Goal: Book appointment/travel/reservation

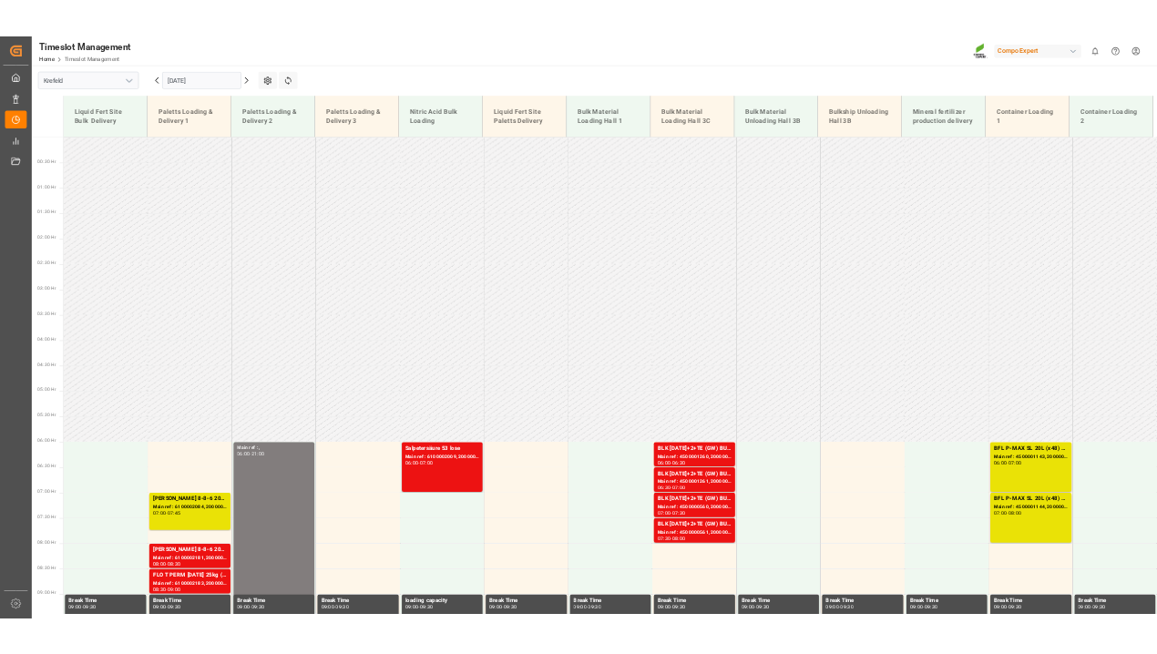
scroll to position [760, 0]
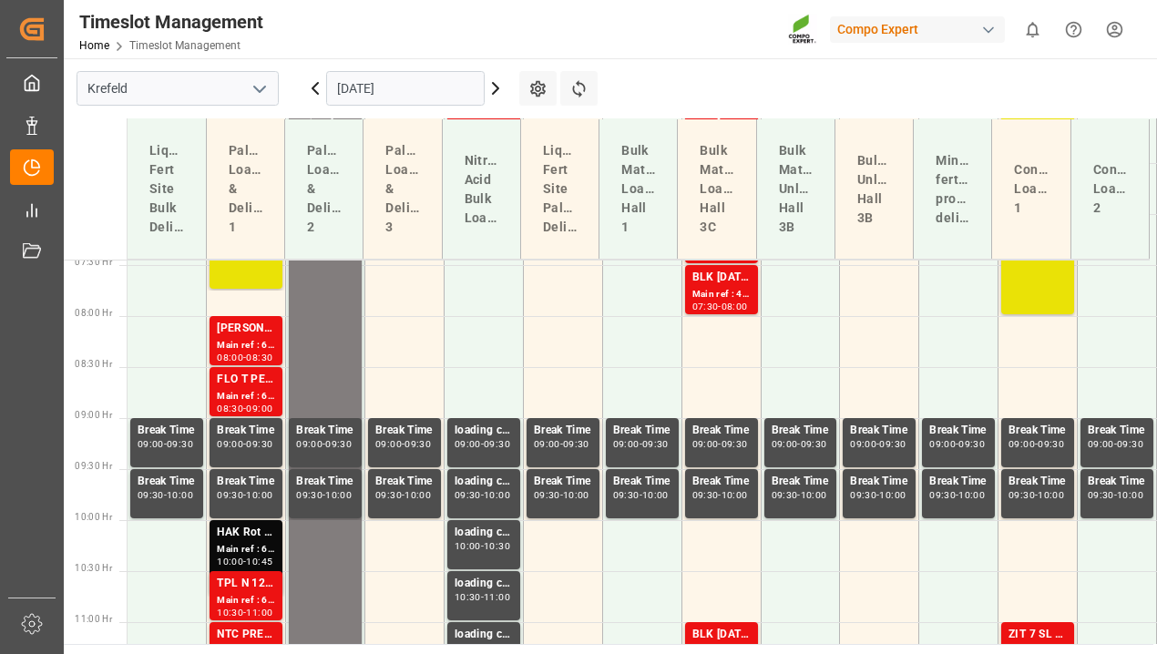
drag, startPoint x: 403, startPoint y: 89, endPoint x: 396, endPoint y: 110, distance: 21.9
click at [403, 89] on input "[DATE]" at bounding box center [405, 88] width 159 height 35
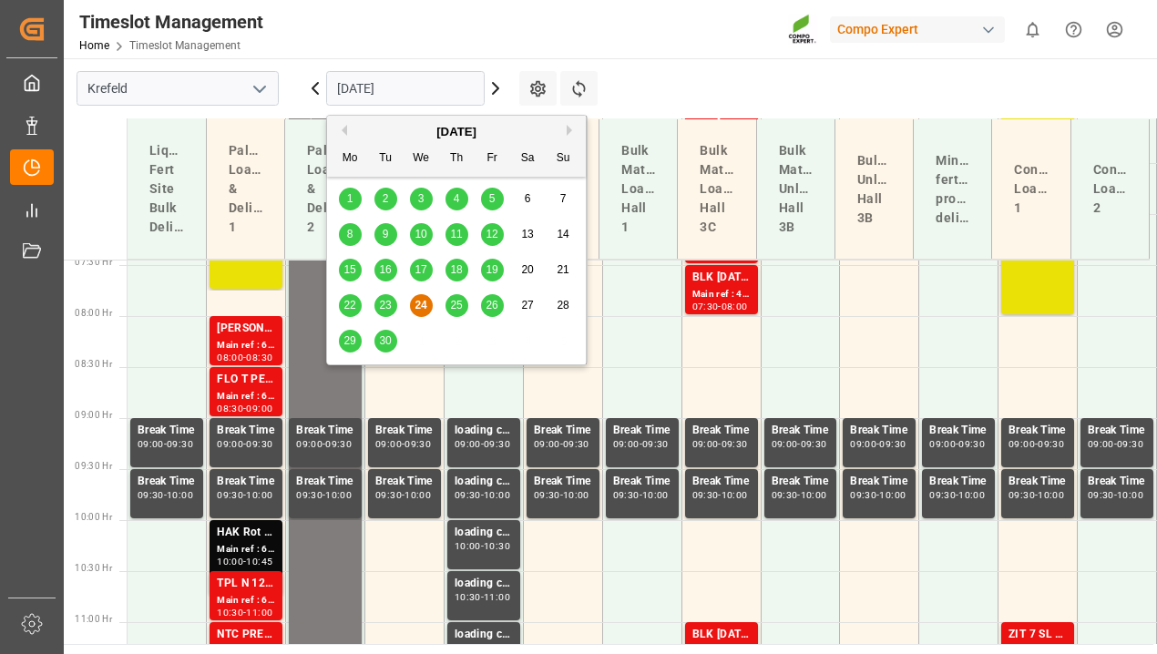
click at [571, 129] on button "Next Month" at bounding box center [572, 130] width 11 height 11
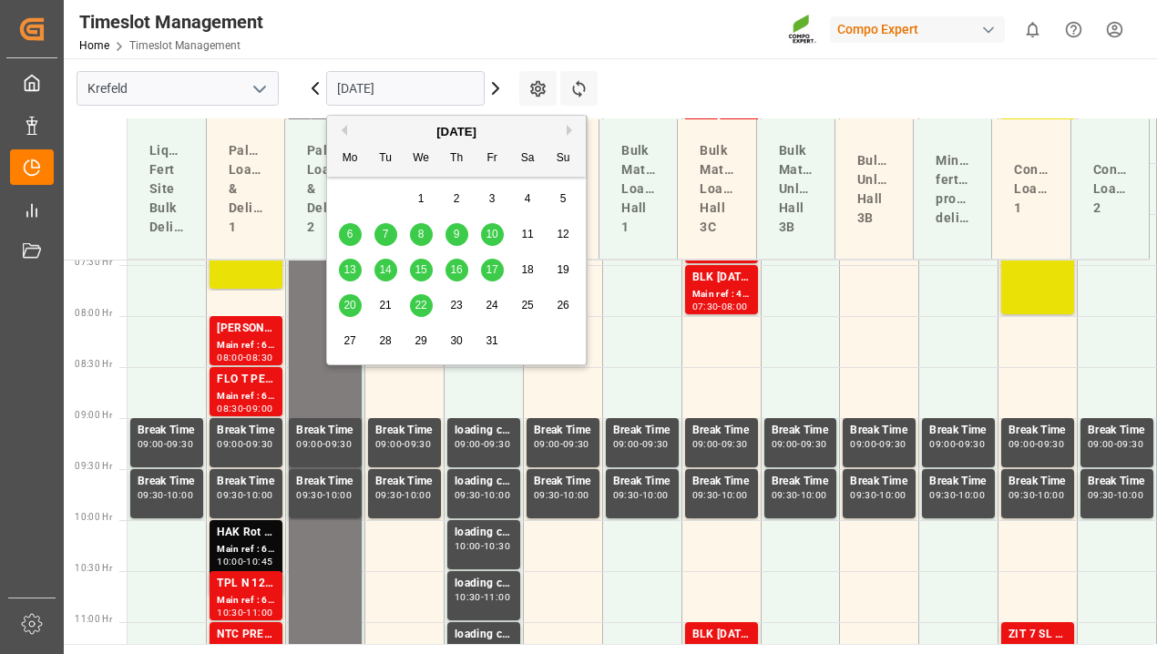
click at [454, 267] on span "16" at bounding box center [456, 269] width 12 height 13
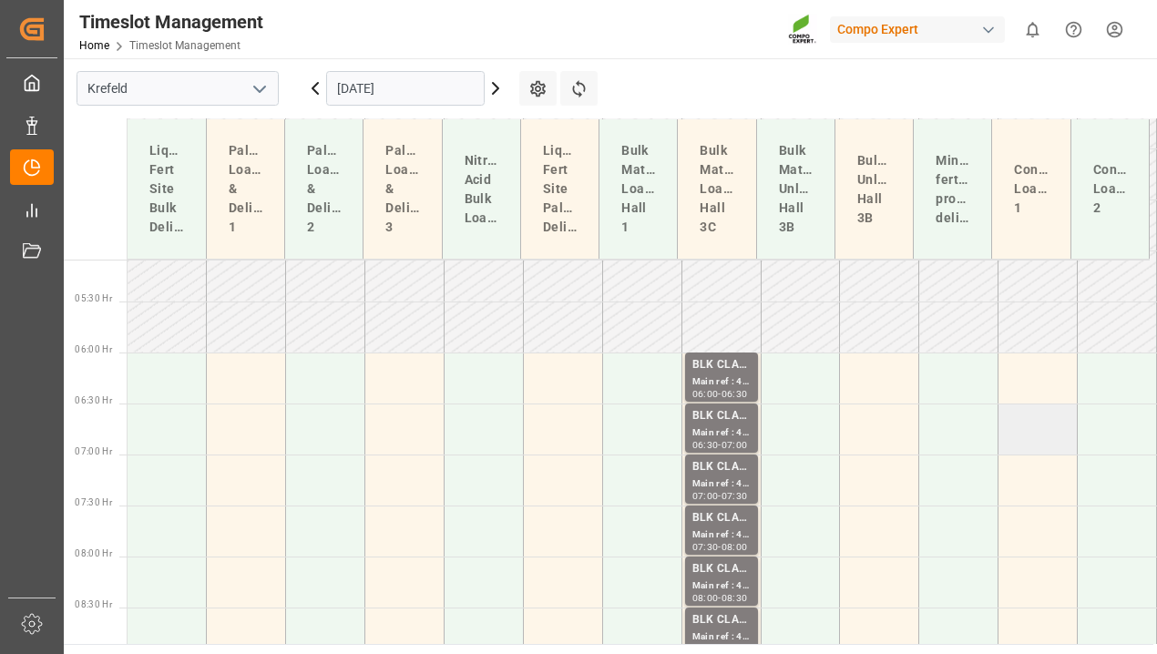
scroll to position [517, 0]
click at [1038, 381] on td at bounding box center [1037, 379] width 79 height 51
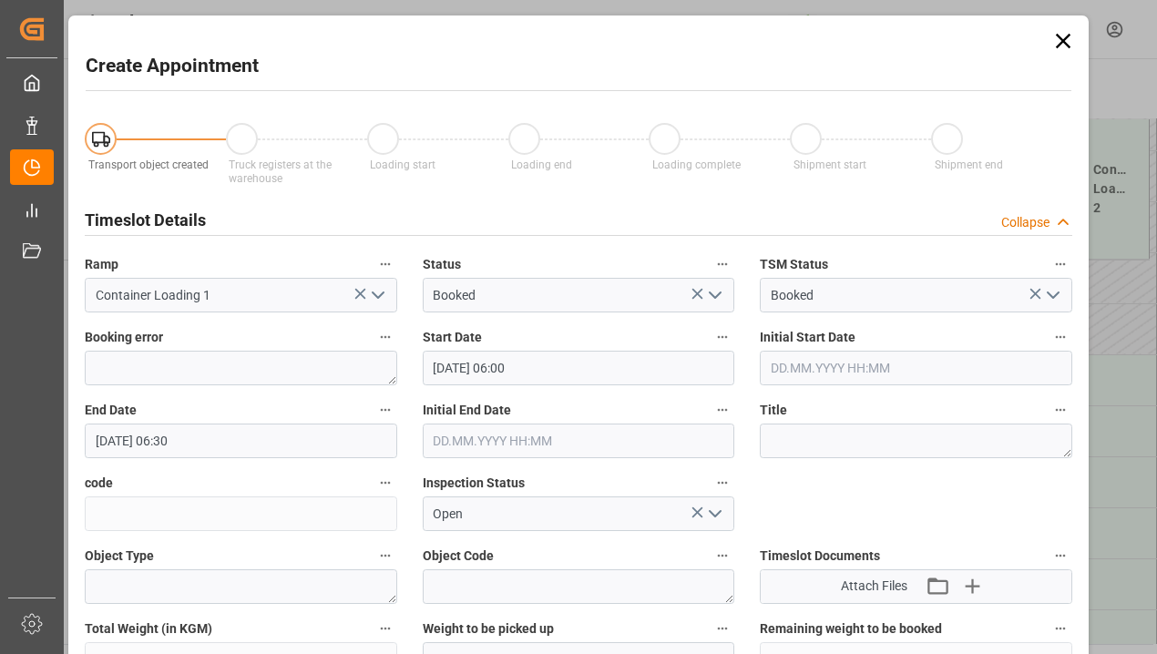
type input "[DATE] 06:00"
type input "[DATE] 06:30"
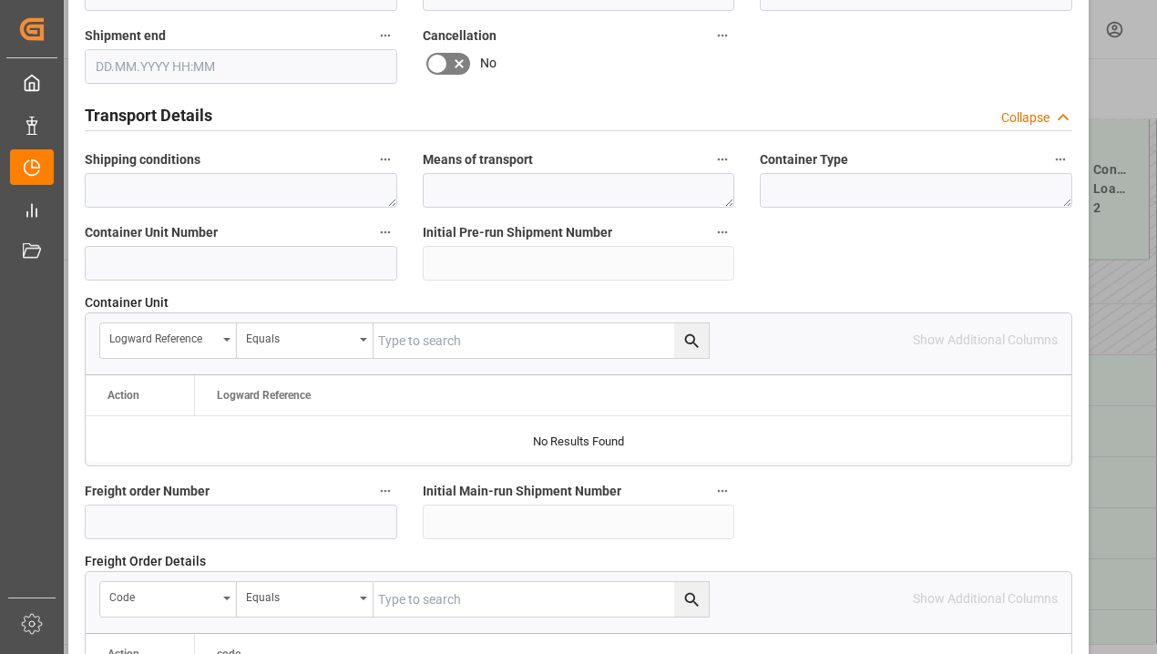
scroll to position [1328, 0]
click at [226, 268] on input at bounding box center [241, 264] width 312 height 35
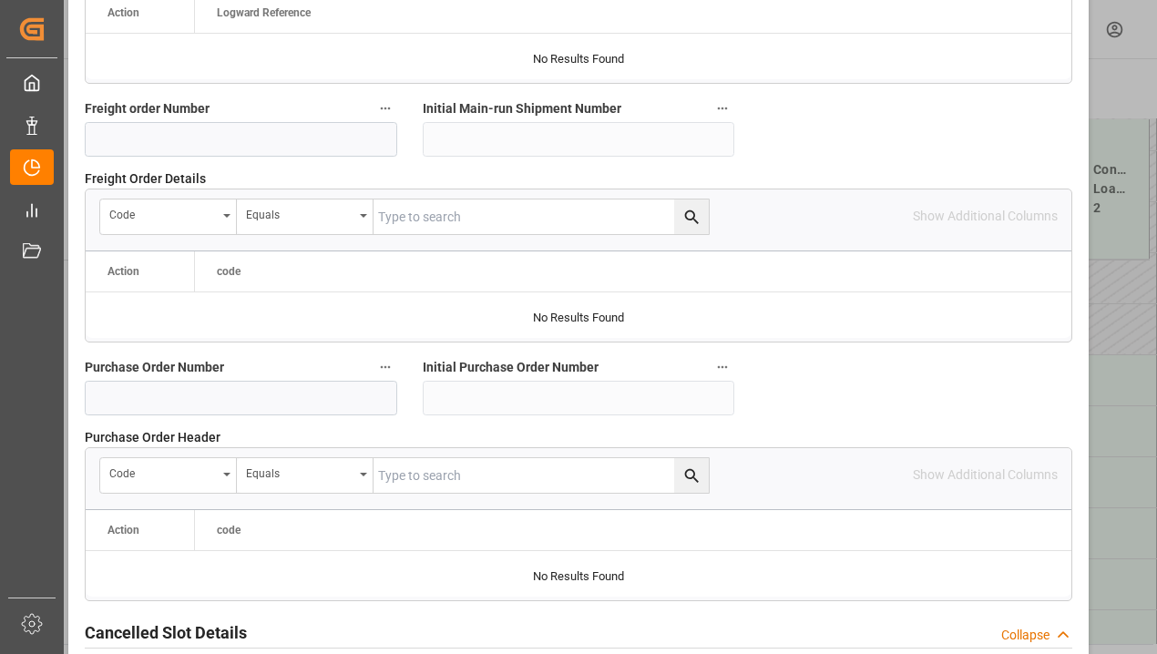
scroll to position [1874, 0]
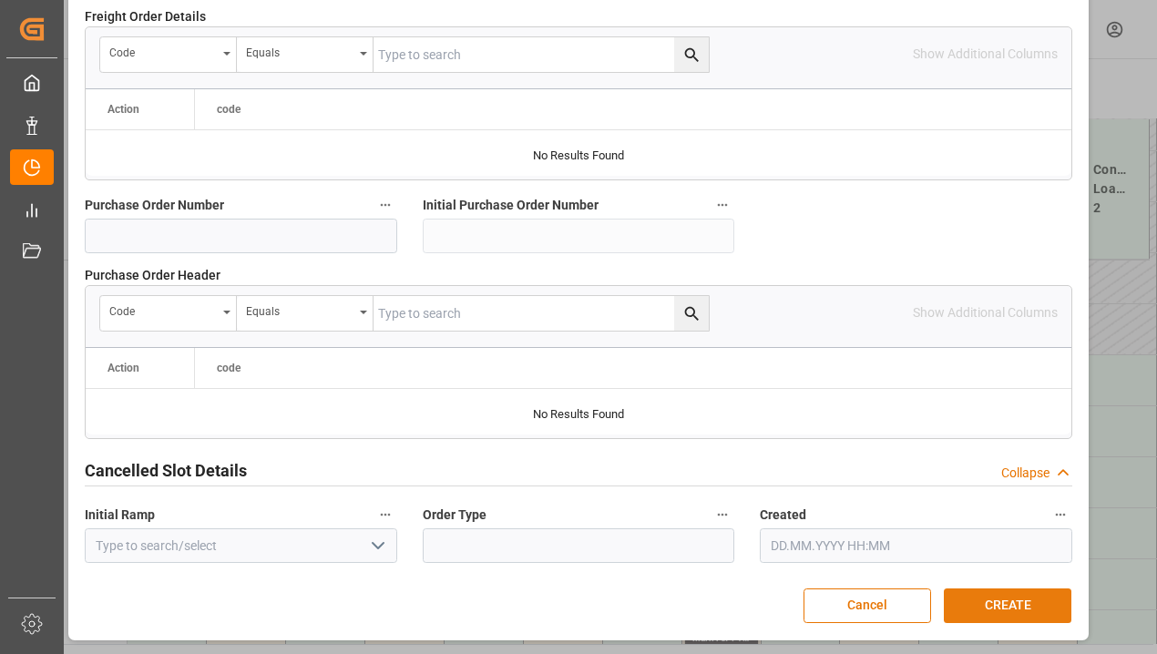
type input "4500001332"
click at [1016, 597] on button "CREATE" at bounding box center [1008, 606] width 128 height 35
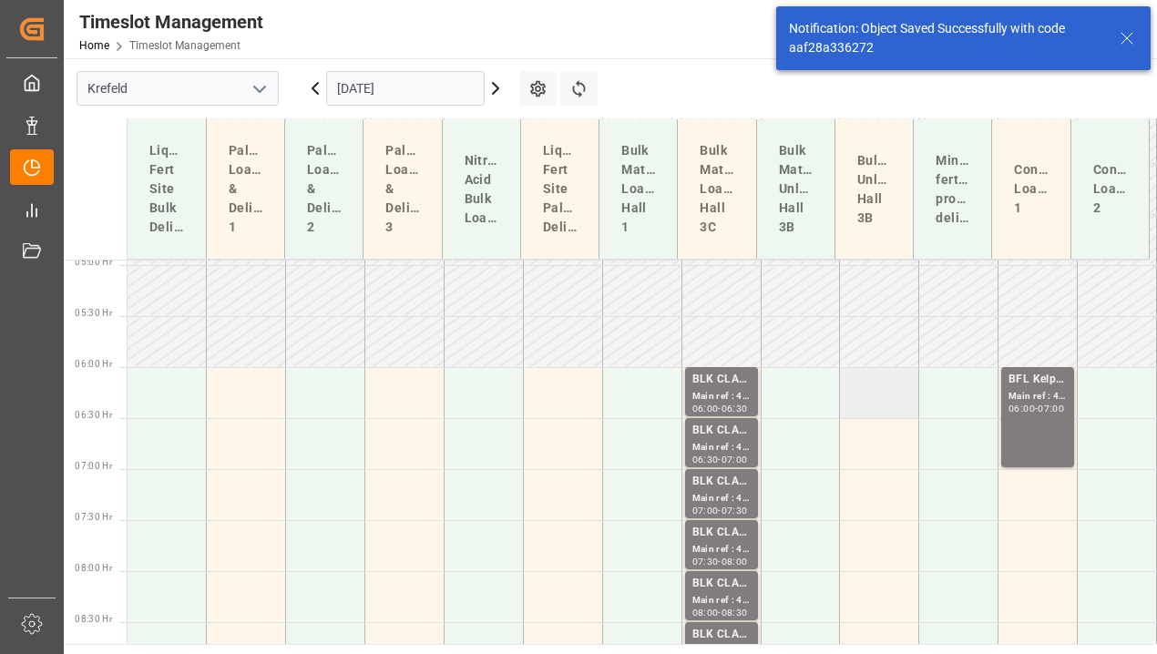
scroll to position [575, 0]
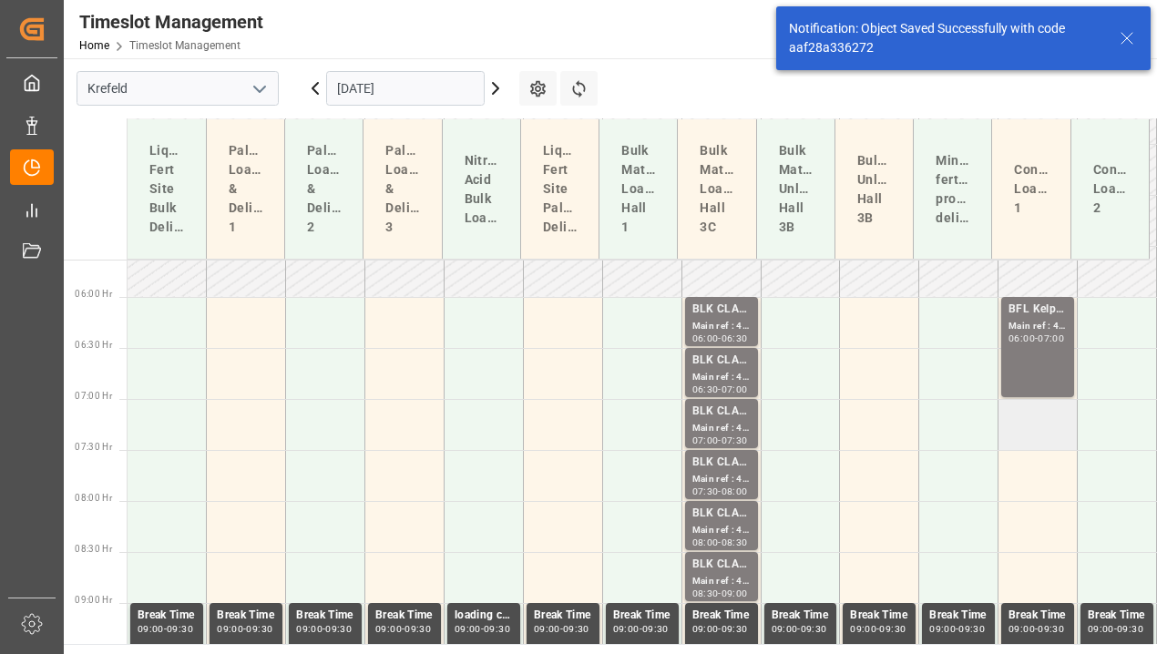
click at [1030, 432] on td at bounding box center [1037, 424] width 79 height 51
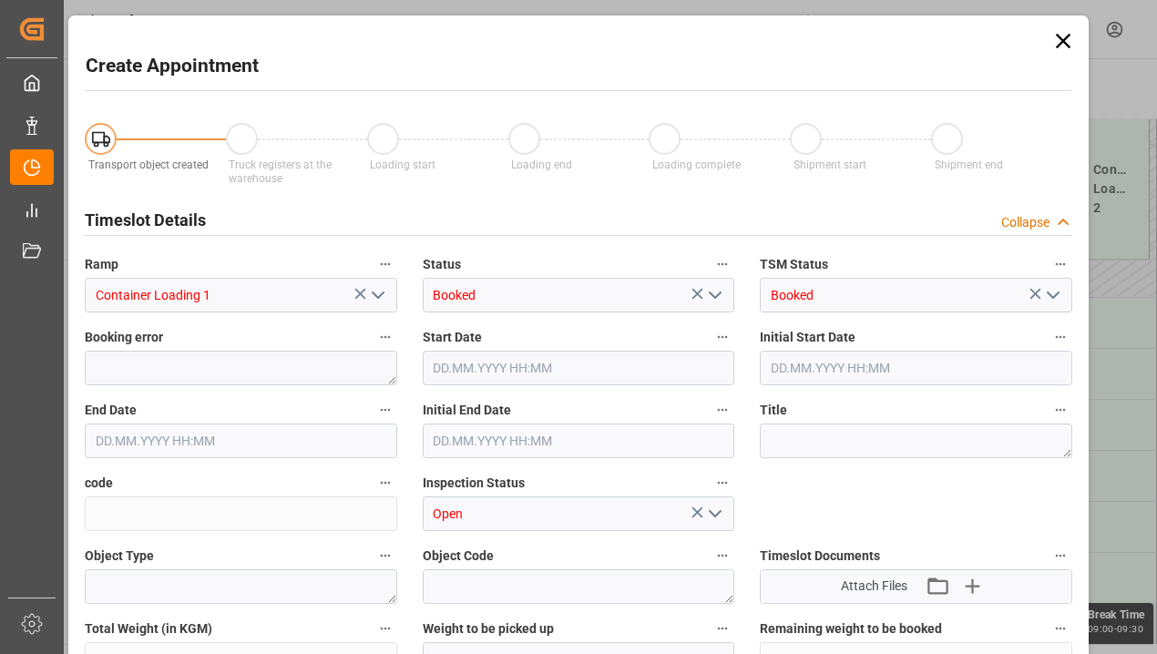
type input "[DATE] 07:00"
type input "[DATE] 07:30"
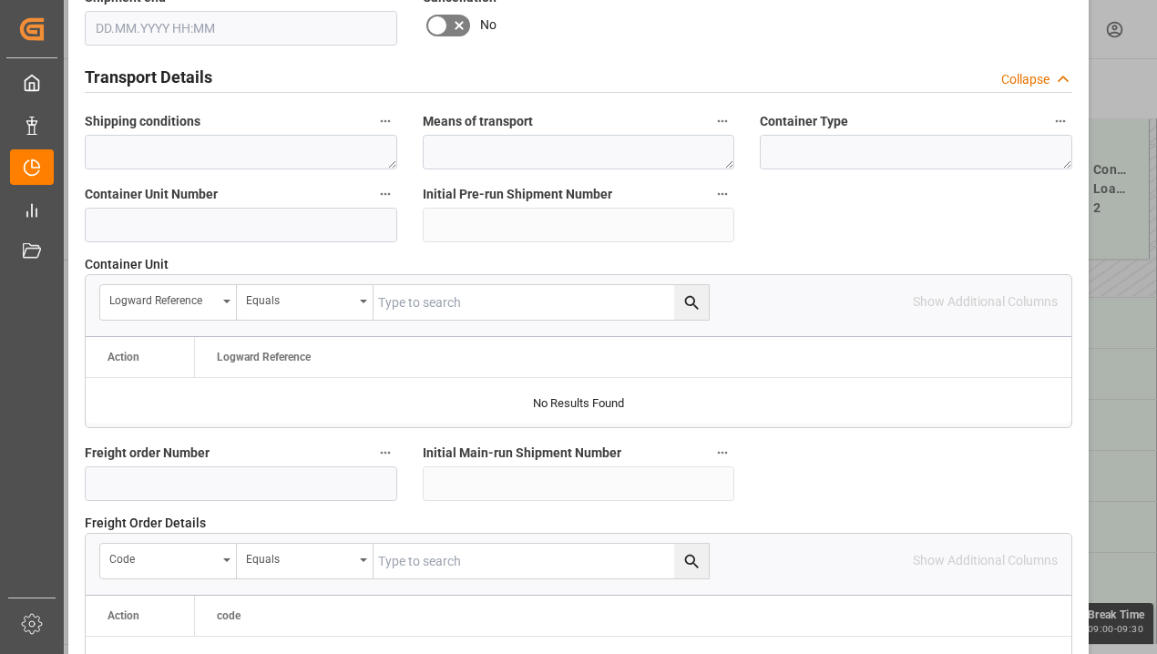
scroll to position [1367, 0]
click at [250, 220] on input at bounding box center [241, 226] width 312 height 35
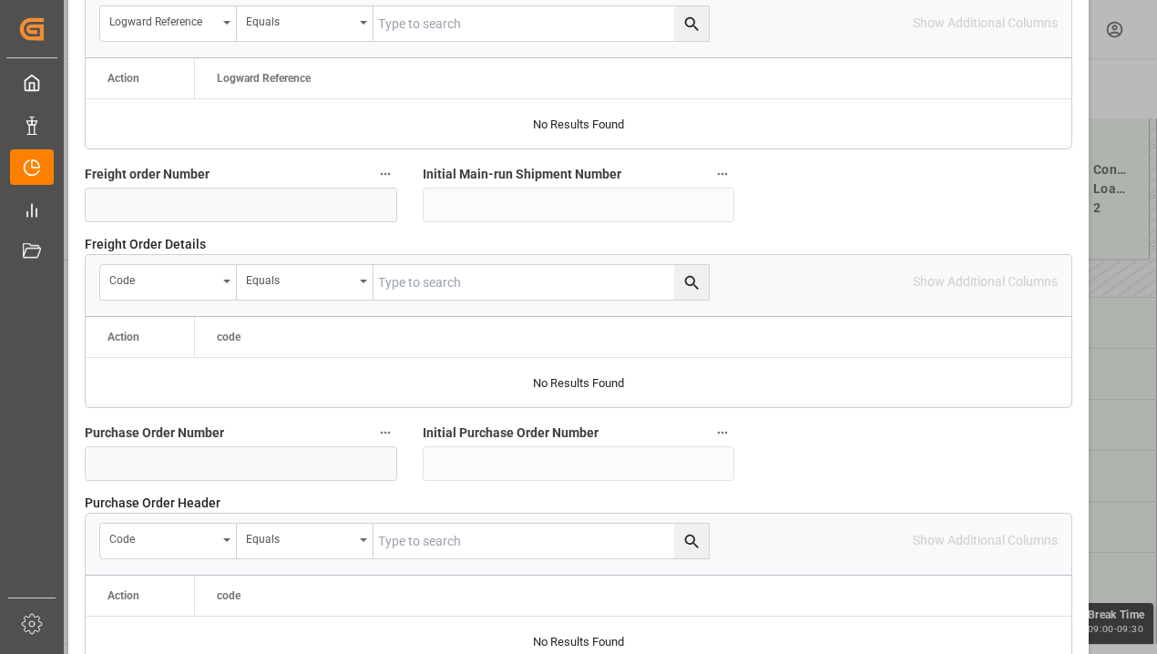
scroll to position [1874, 0]
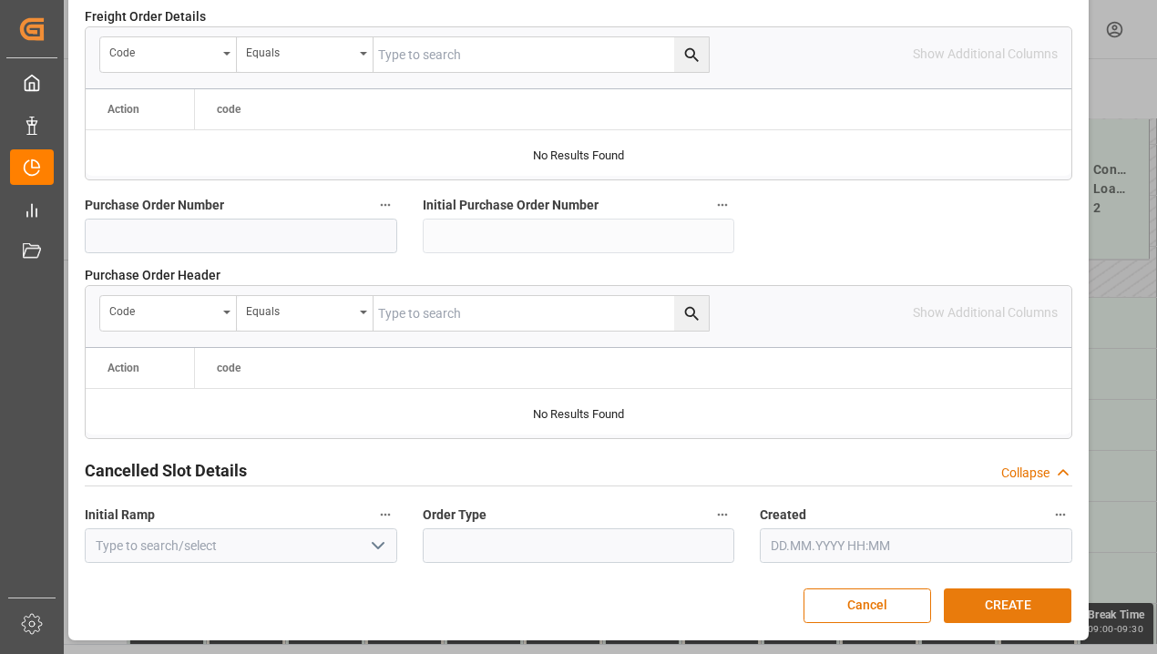
type input "4500001333"
click at [1037, 615] on button "CREATE" at bounding box center [1008, 606] width 128 height 35
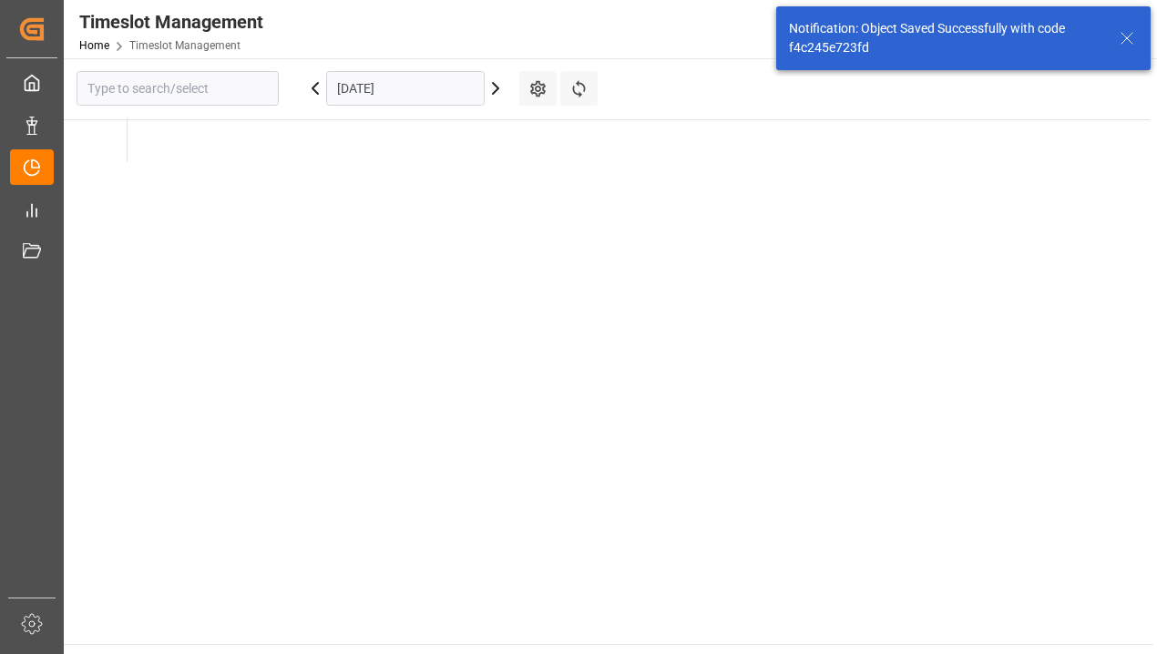
type input "Krefeld"
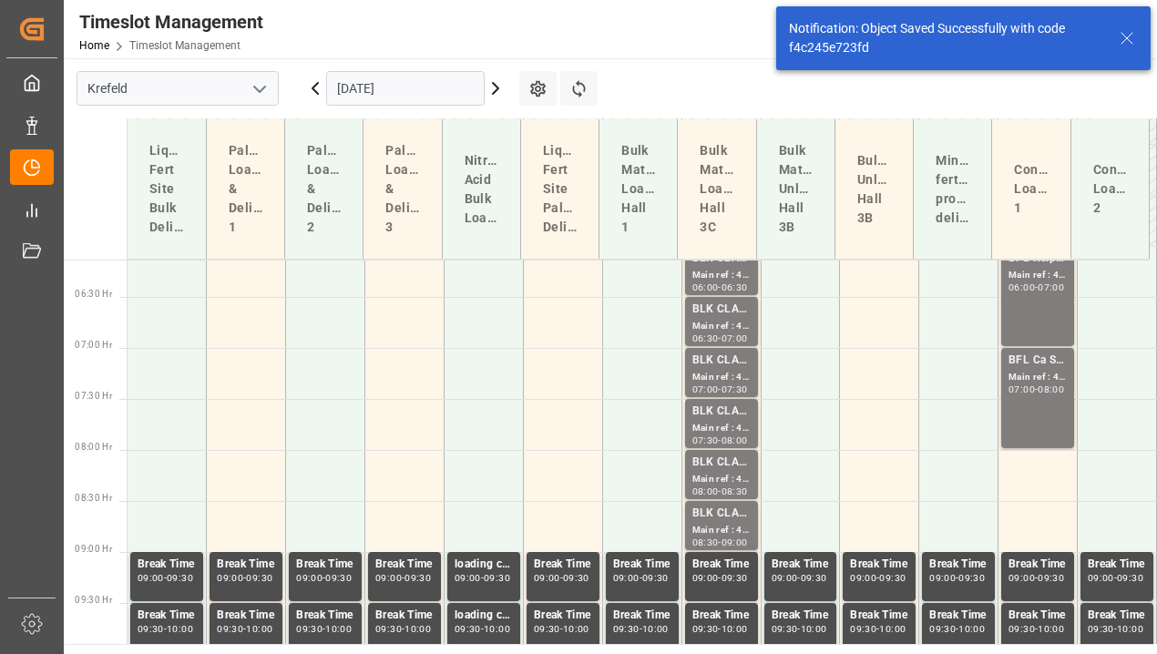
scroll to position [677, 0]
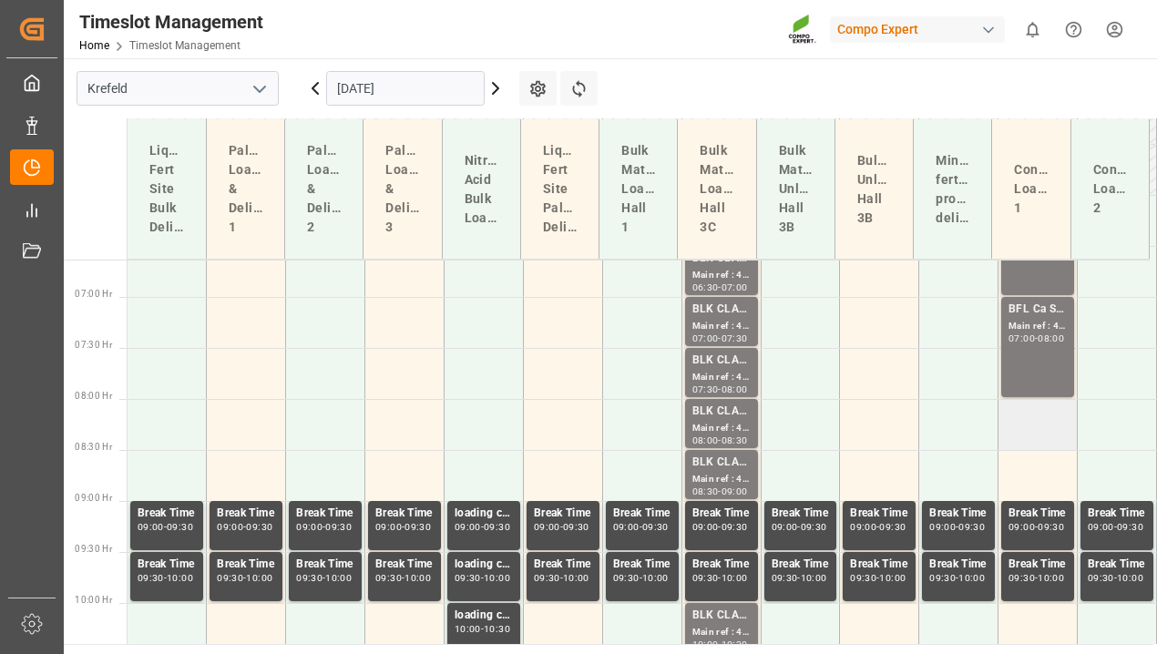
click at [1049, 420] on td at bounding box center [1037, 424] width 79 height 51
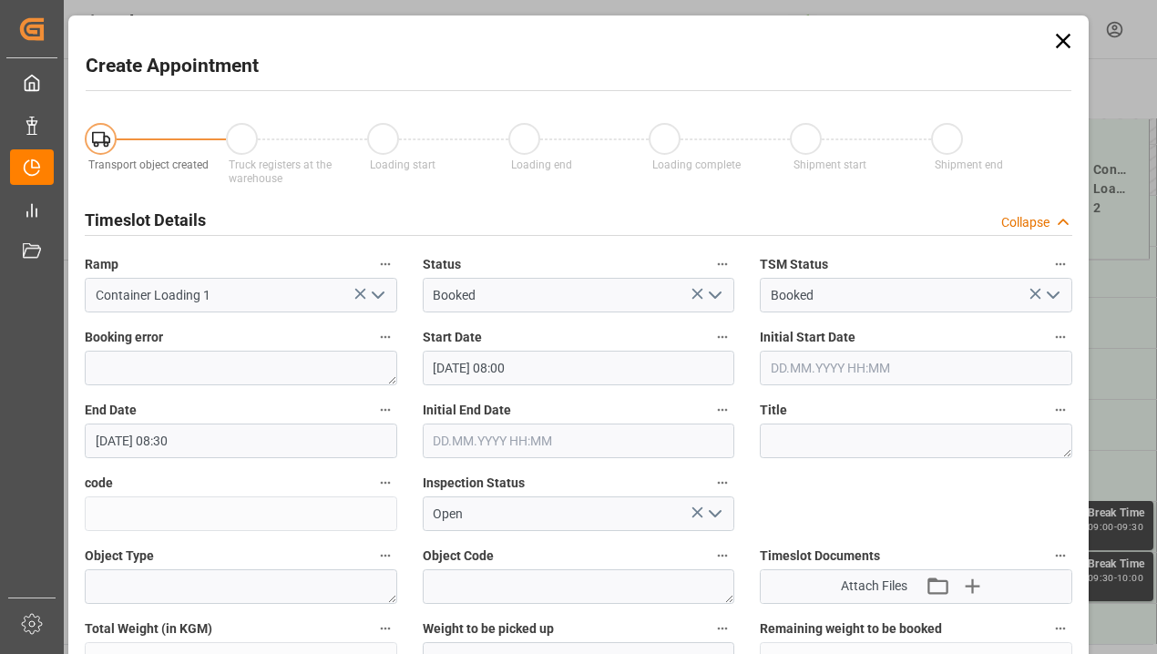
type input "[DATE] 08:00"
type input "[DATE] 08:30"
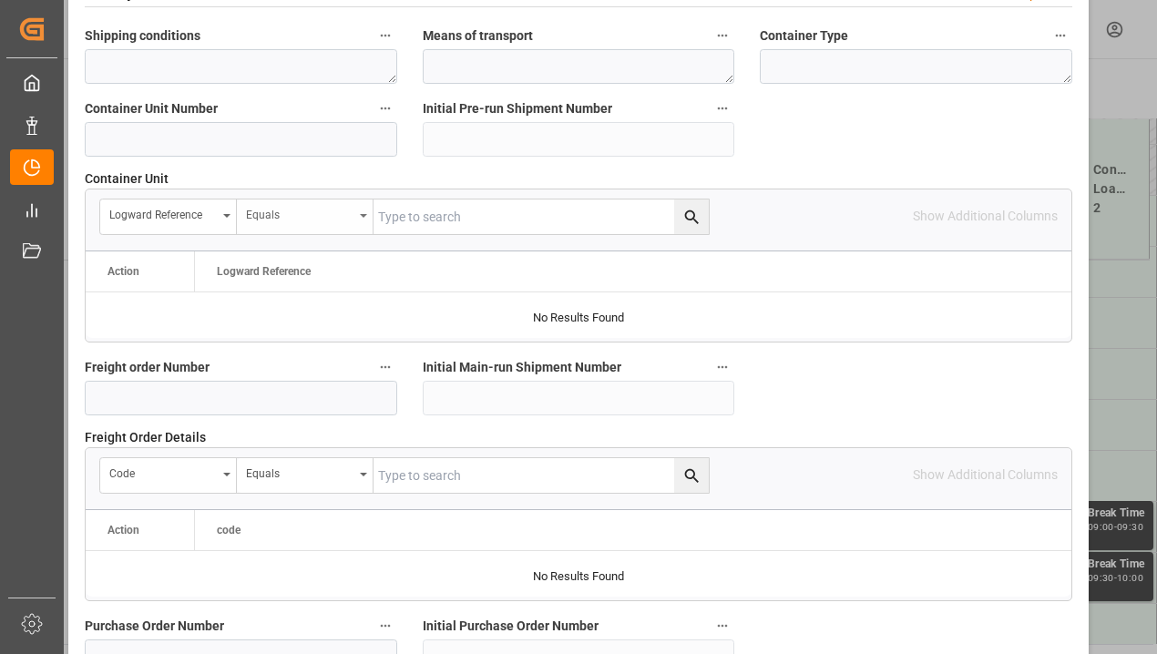
scroll to position [1456, 0]
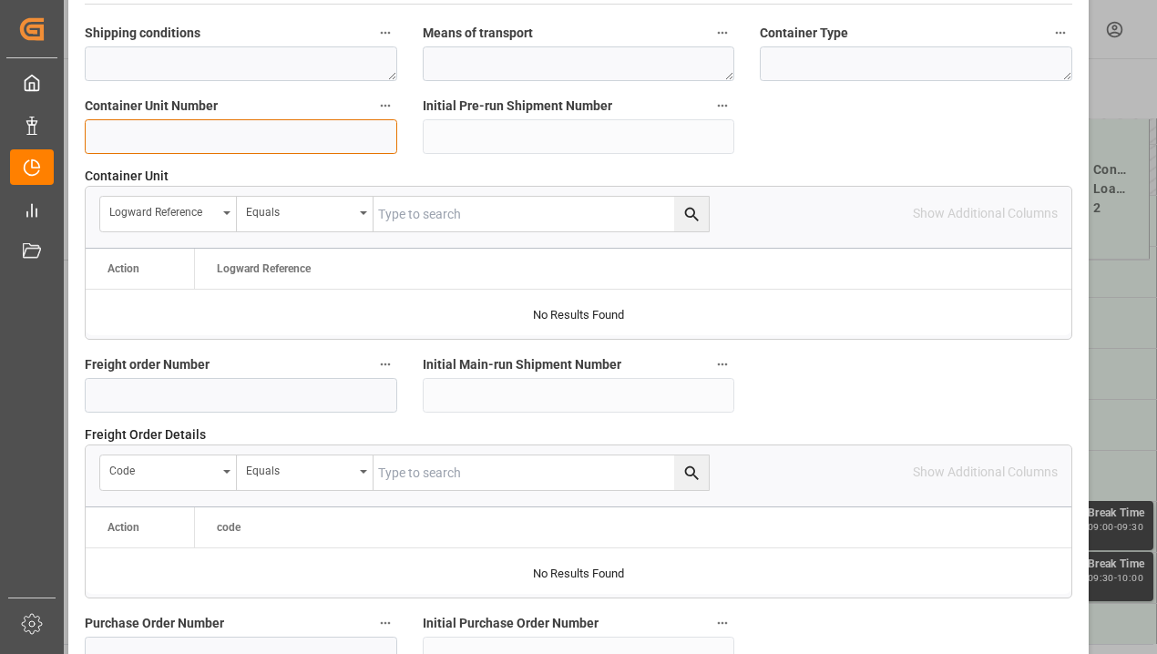
click at [215, 144] on input at bounding box center [241, 136] width 312 height 35
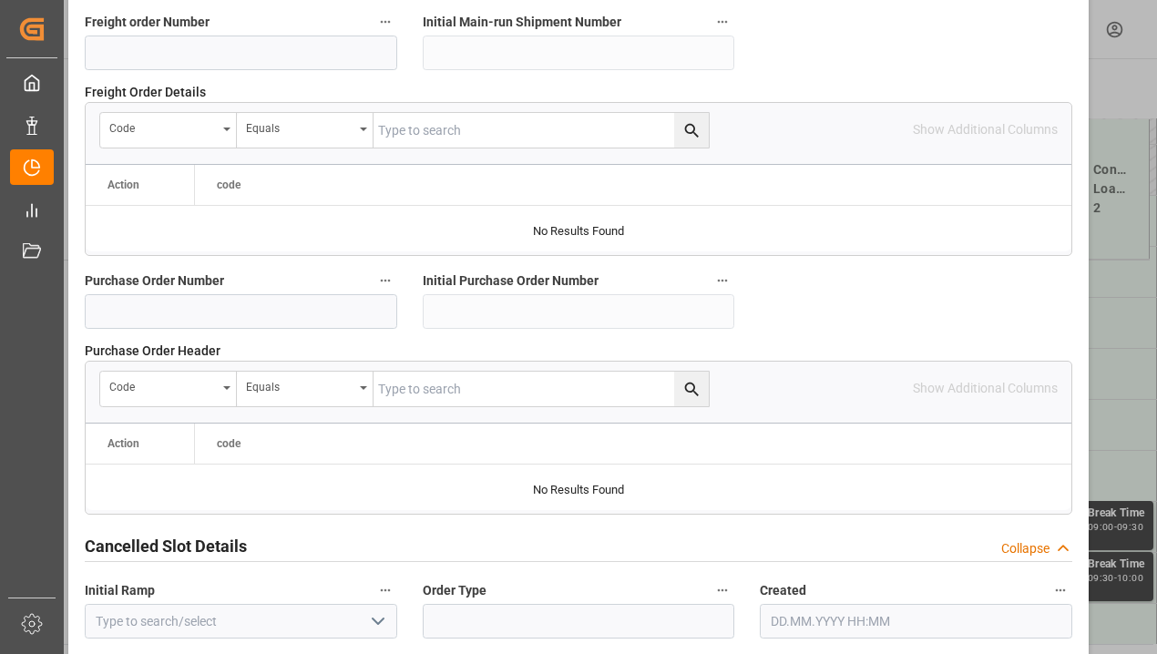
scroll to position [1874, 0]
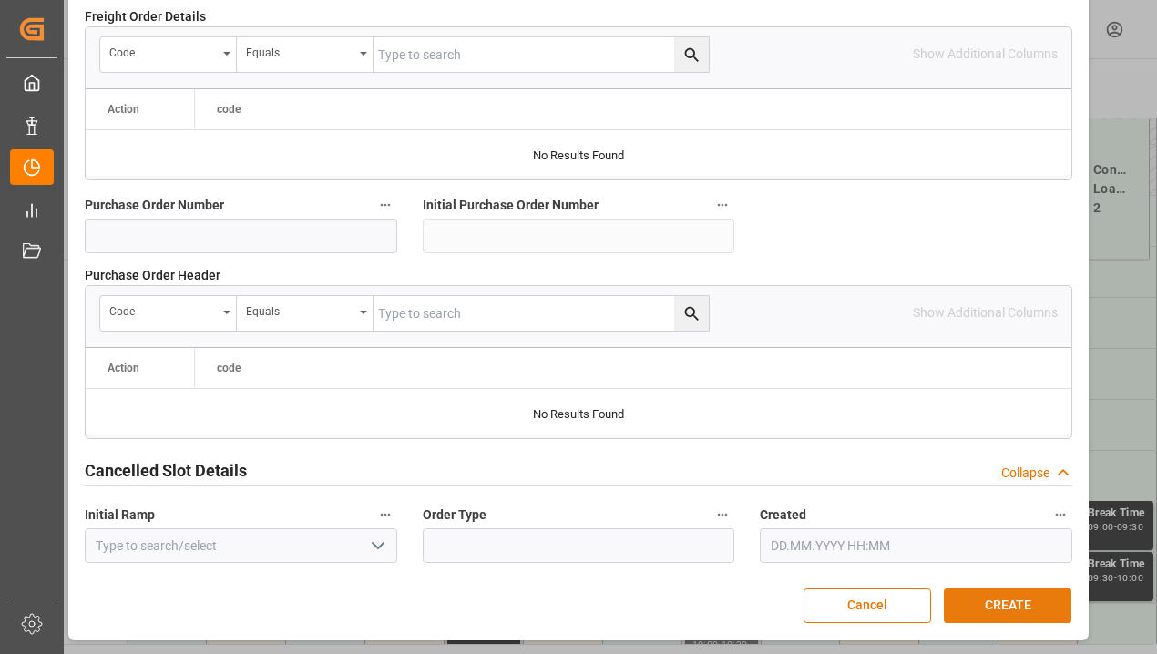
type input "4500001344"
click at [1000, 603] on button "CREATE" at bounding box center [1008, 606] width 128 height 35
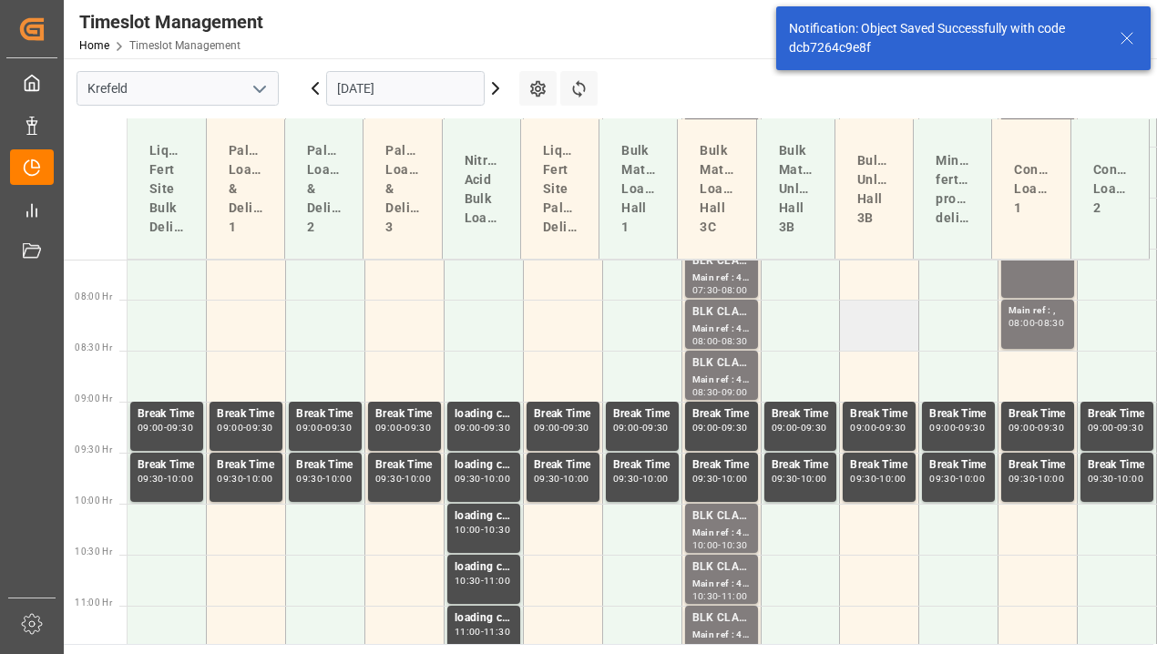
scroll to position [779, 0]
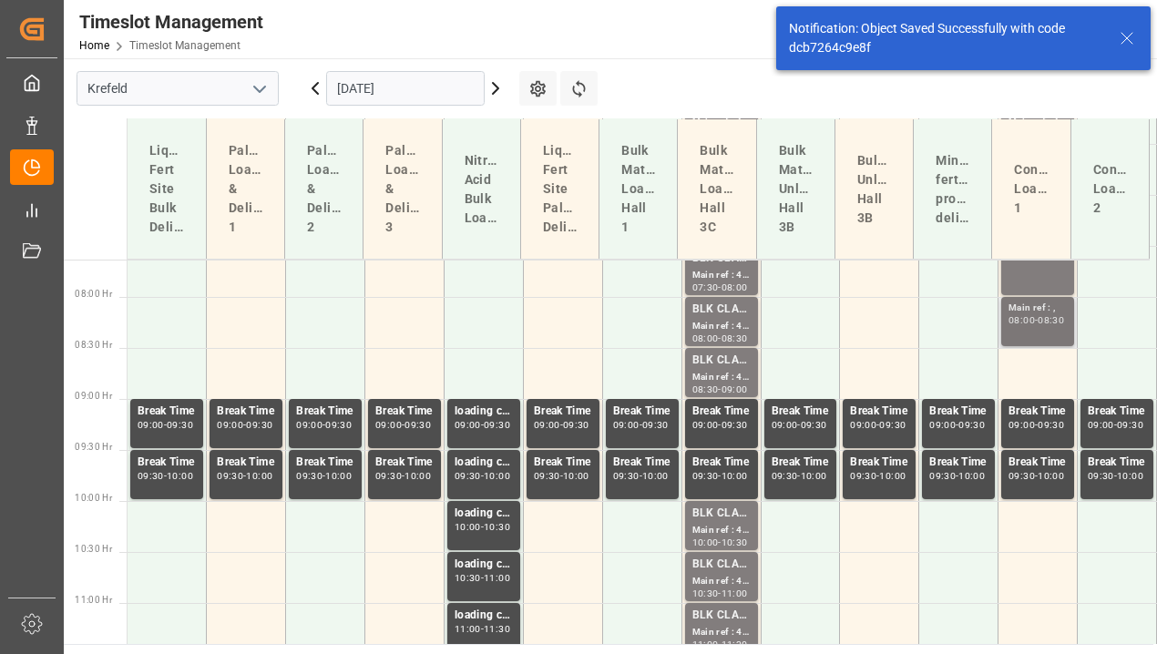
click at [1038, 319] on div "-" at bounding box center [1036, 320] width 3 height 8
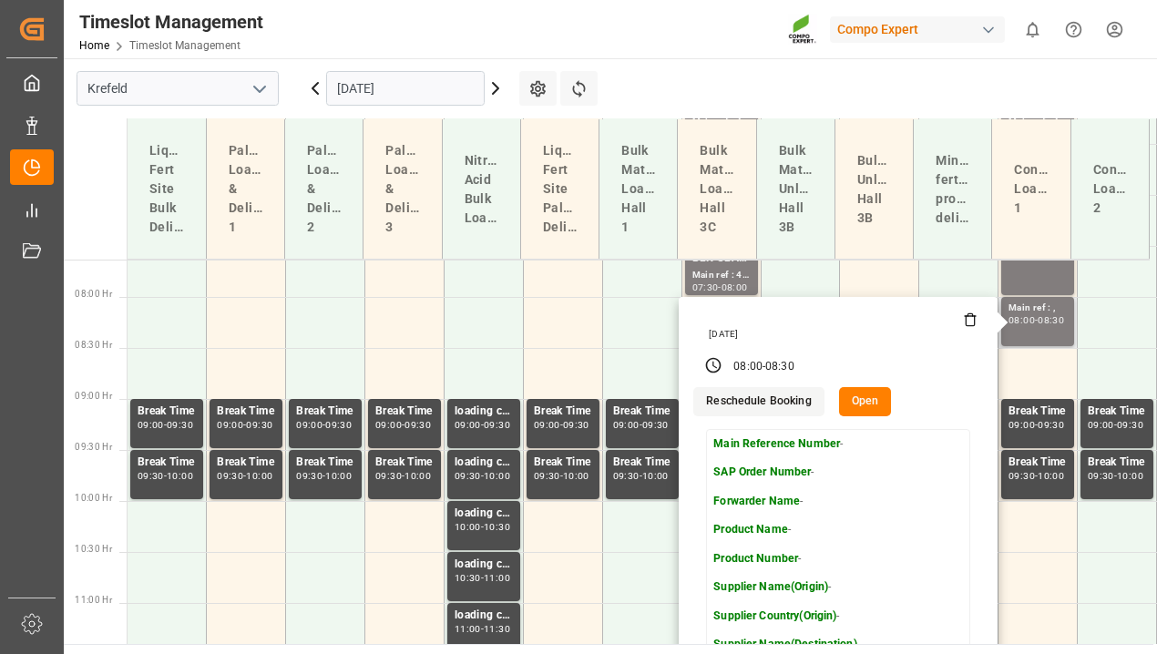
click at [865, 400] on button "Open" at bounding box center [865, 401] width 53 height 29
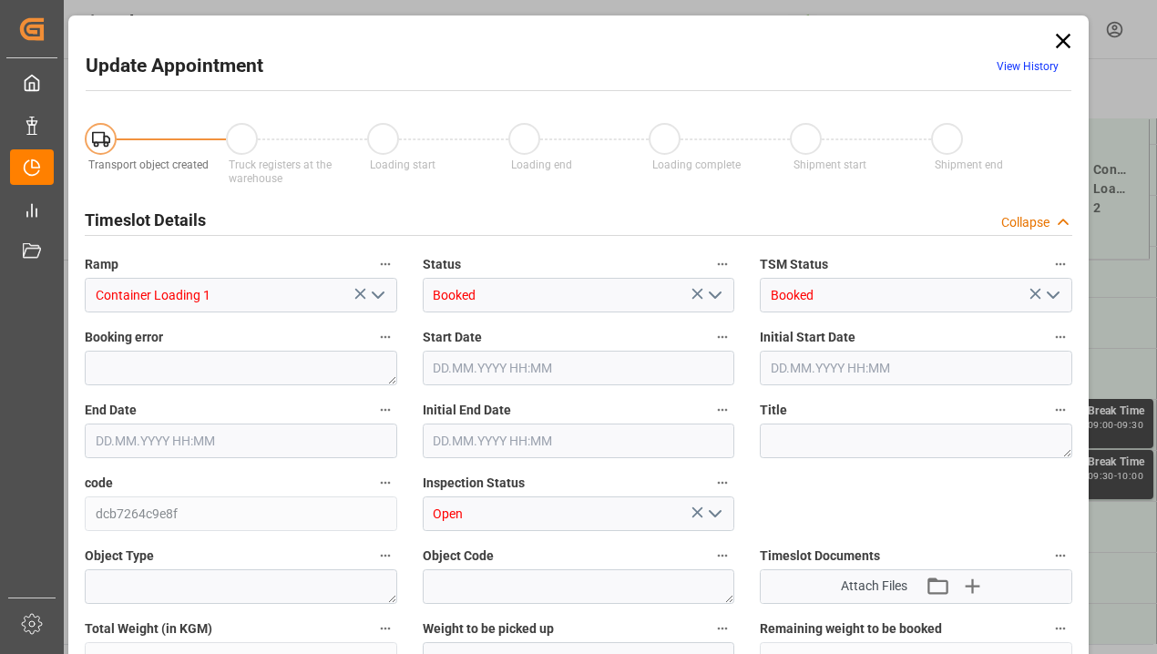
type input "[DATE] 08:00"
type input "[DATE] 08:30"
type input "[DATE] 06:52"
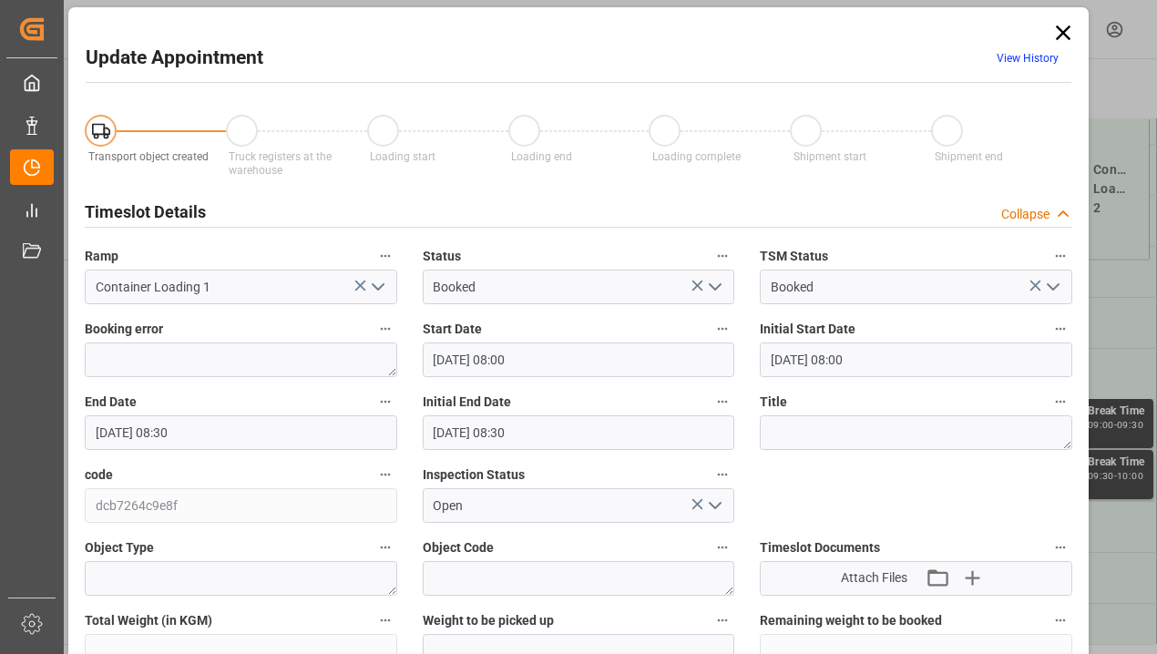
scroll to position [0, 0]
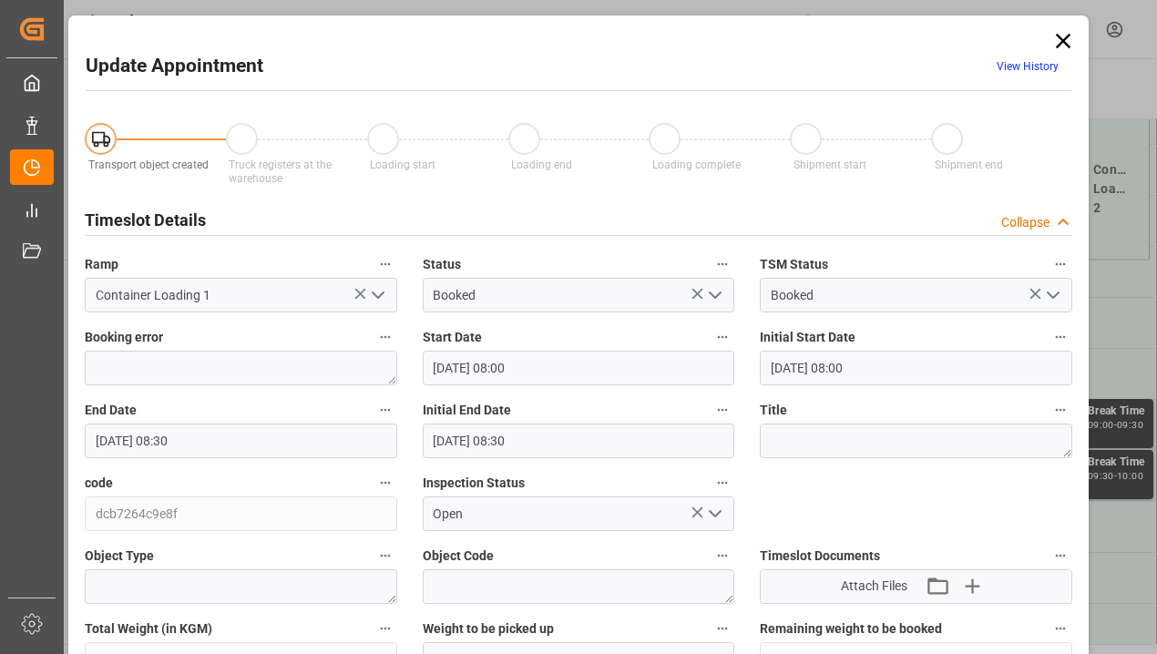
drag, startPoint x: 1063, startPoint y: 35, endPoint x: 996, endPoint y: 154, distance: 137.1
click at [1062, 35] on icon at bounding box center [1063, 41] width 26 height 26
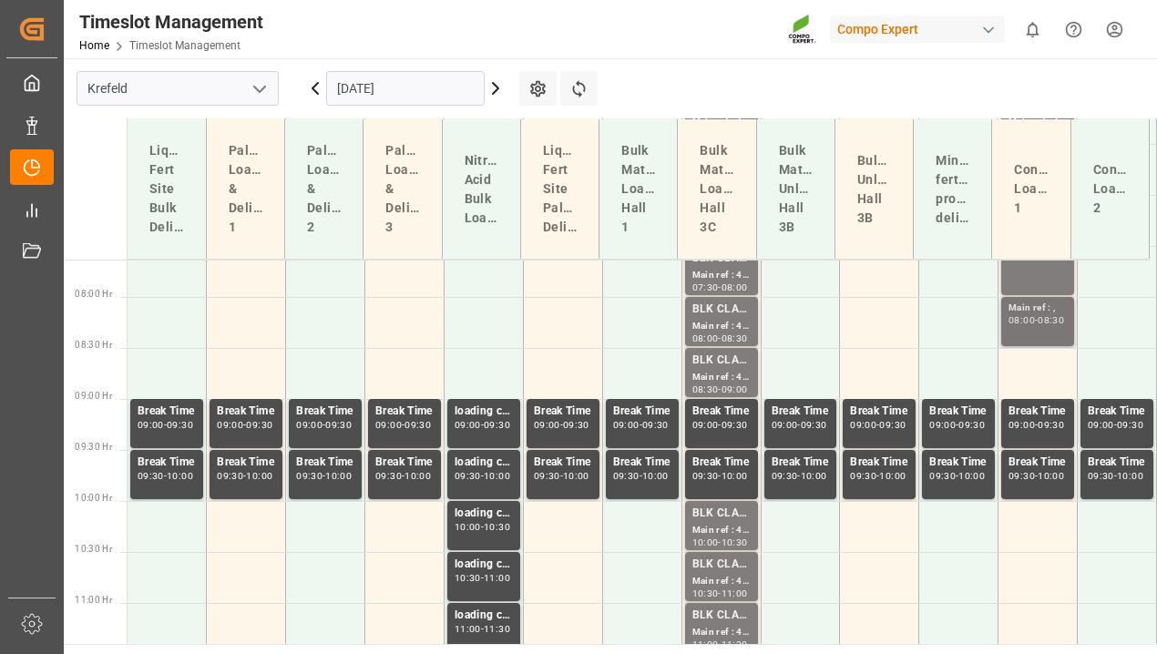
click at [1033, 307] on div "Main ref : ," at bounding box center [1037, 308] width 58 height 15
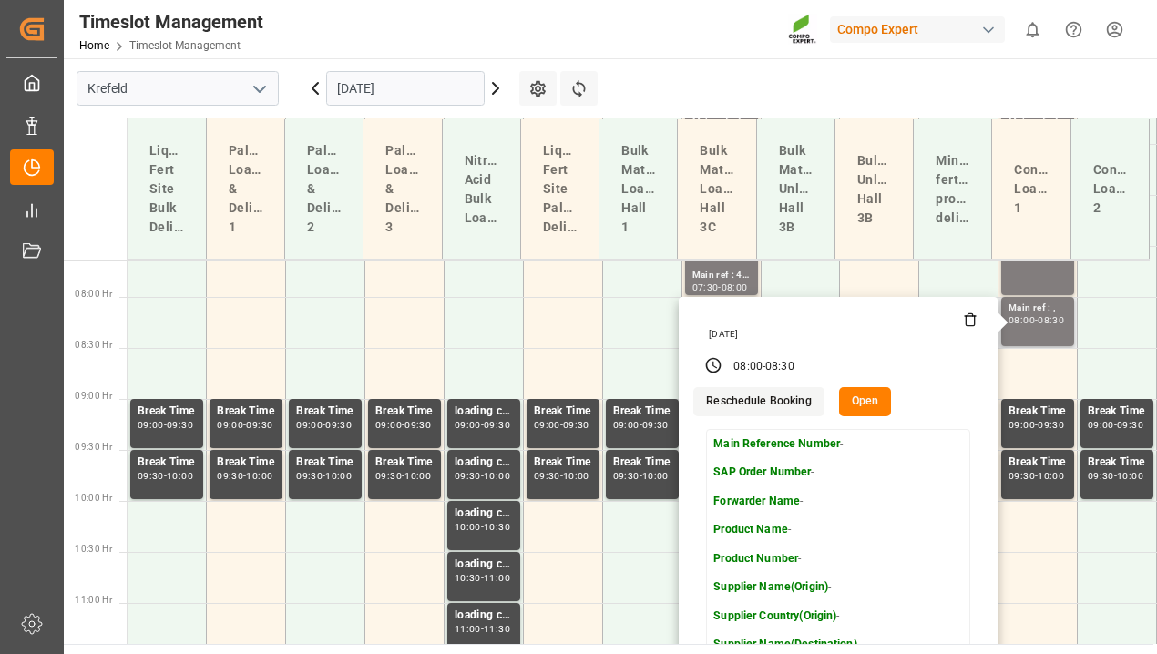
click at [875, 404] on button "Open" at bounding box center [865, 401] width 53 height 29
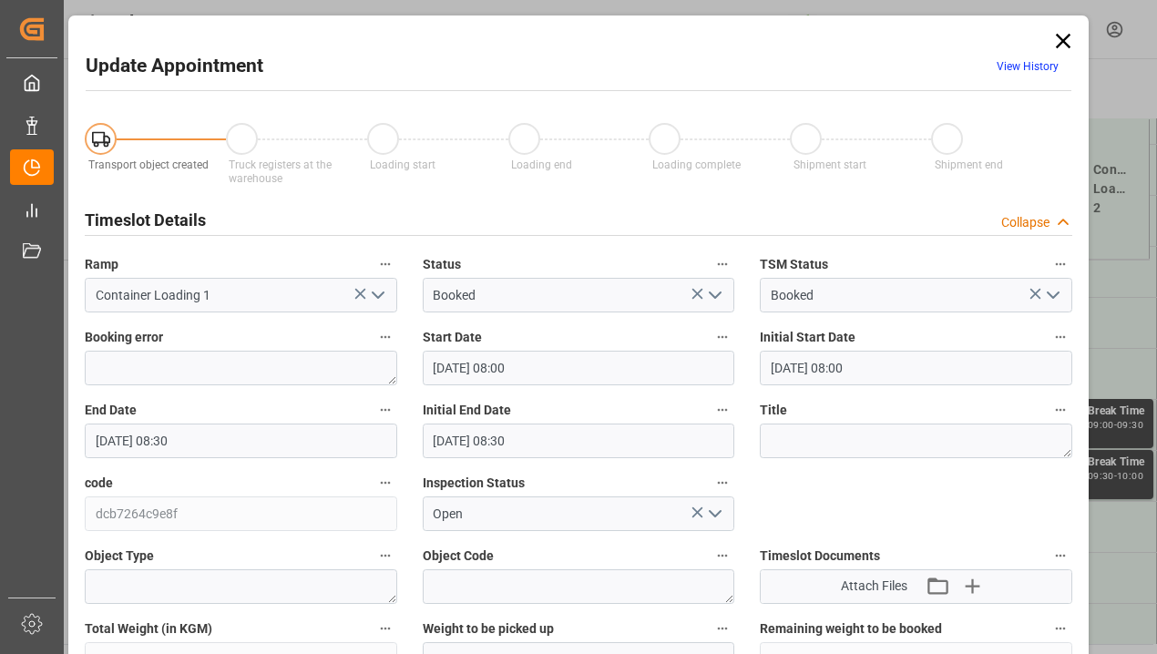
type input "[DATE] 08:00"
type input "[DATE] 08:30"
type input "[DATE] 06:52"
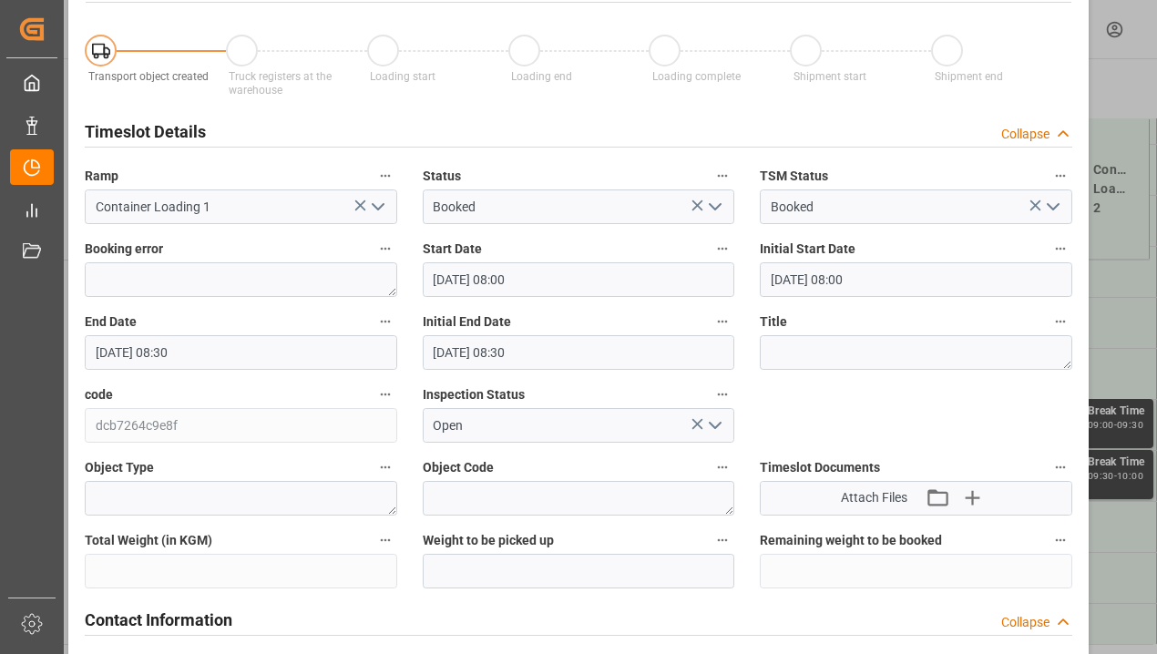
scroll to position [89, 0]
click at [207, 359] on input "[DATE] 08:30" at bounding box center [241, 351] width 312 height 35
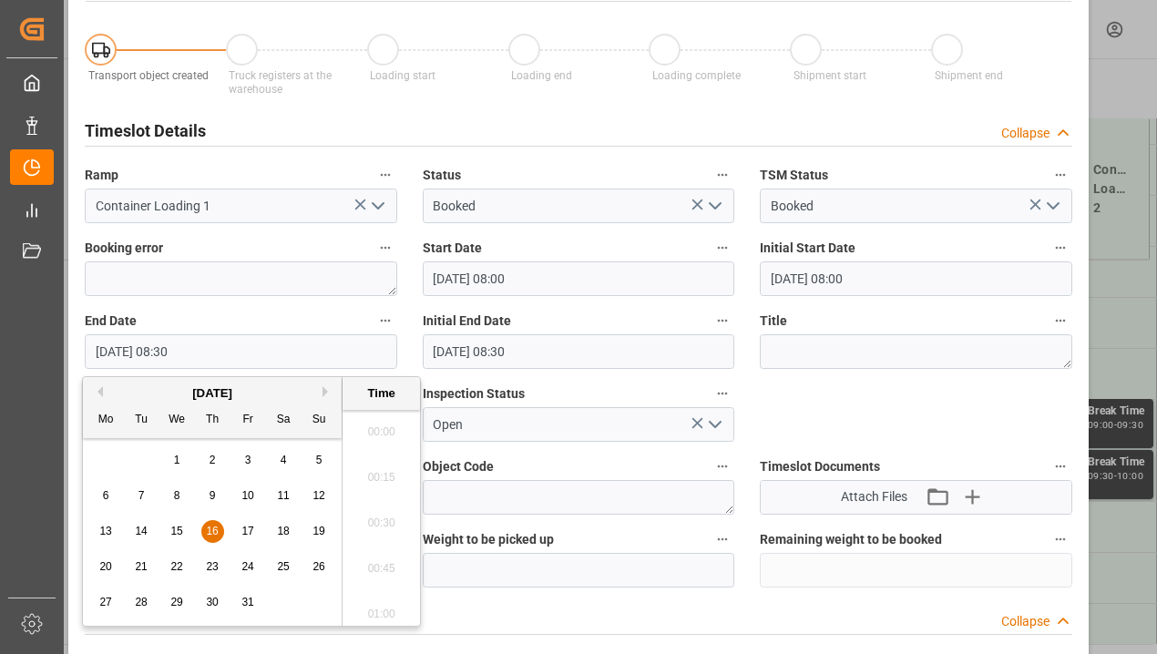
scroll to position [1464, 0]
click at [219, 527] on div "16" at bounding box center [212, 532] width 23 height 22
click at [360, 597] on li "09:00" at bounding box center [381, 609] width 77 height 46
type input "[DATE] 09:00"
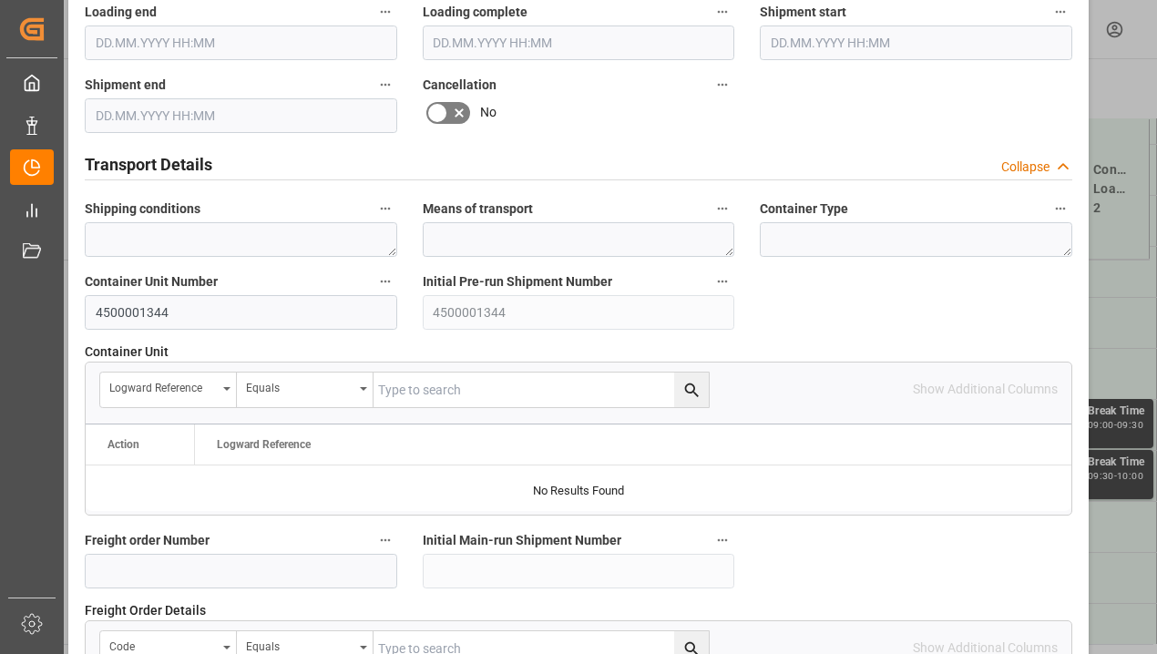
scroll to position [1874, 0]
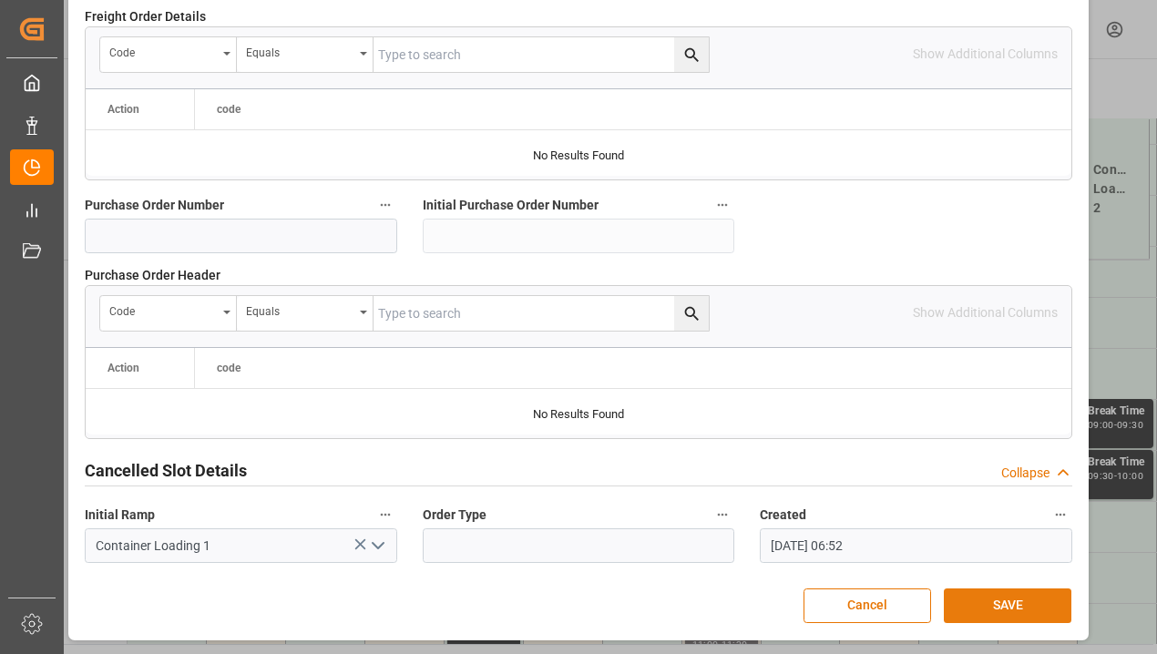
click at [1031, 606] on button "SAVE" at bounding box center [1008, 606] width 128 height 35
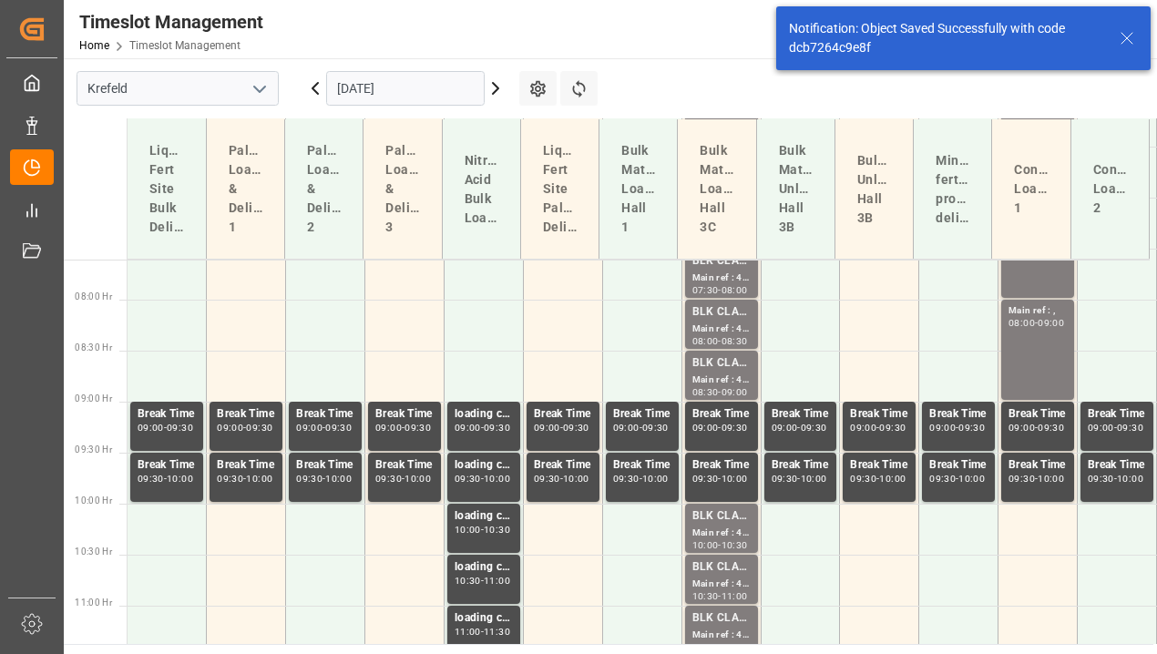
scroll to position [779, 0]
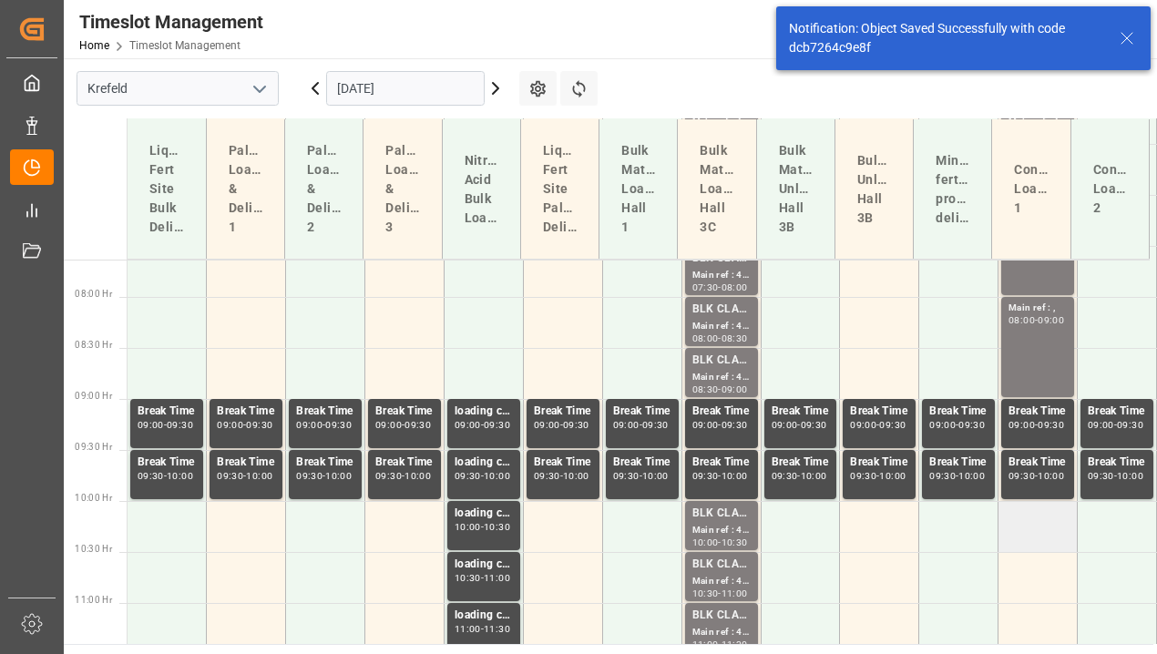
click at [1033, 512] on td at bounding box center [1037, 526] width 79 height 51
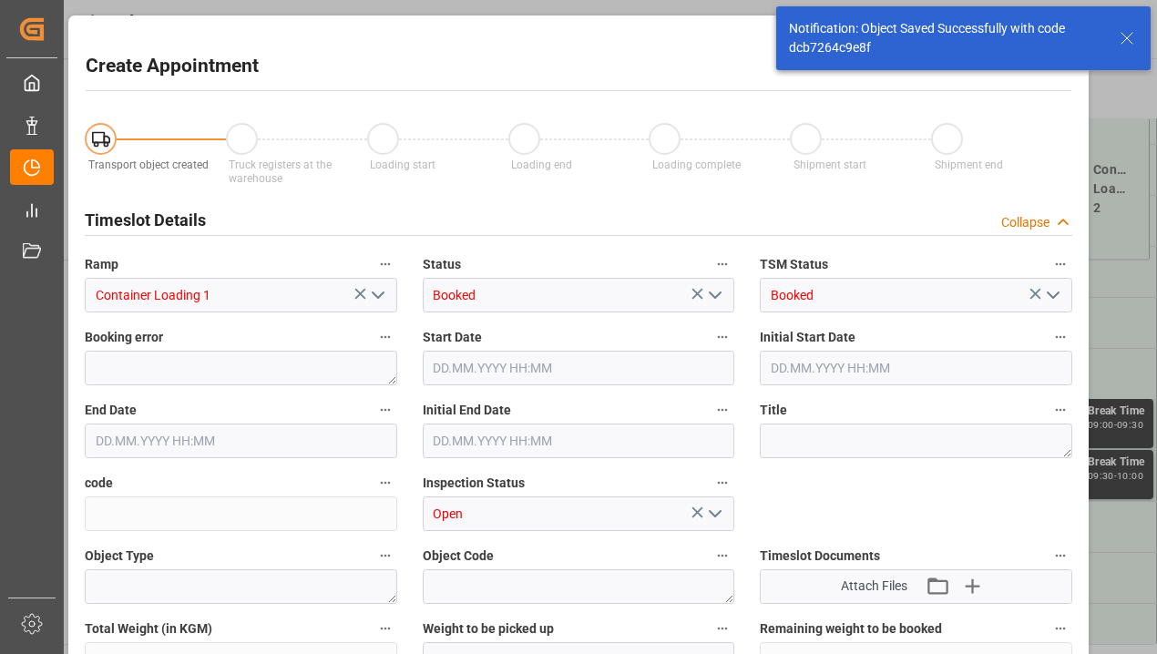
type input "[DATE] 10:00"
type input "[DATE] 10:30"
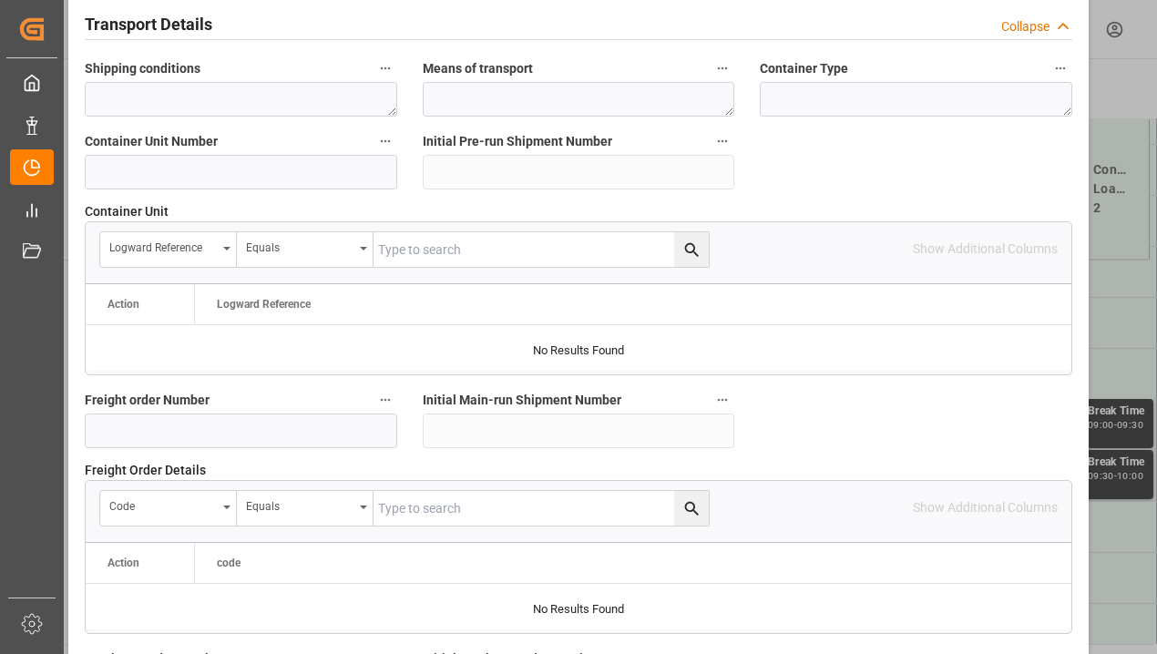
scroll to position [1419, 0]
drag, startPoint x: 215, startPoint y: 163, endPoint x: 227, endPoint y: 160, distance: 12.2
click at [215, 163] on input at bounding box center [241, 173] width 312 height 35
paste input "4500001344"
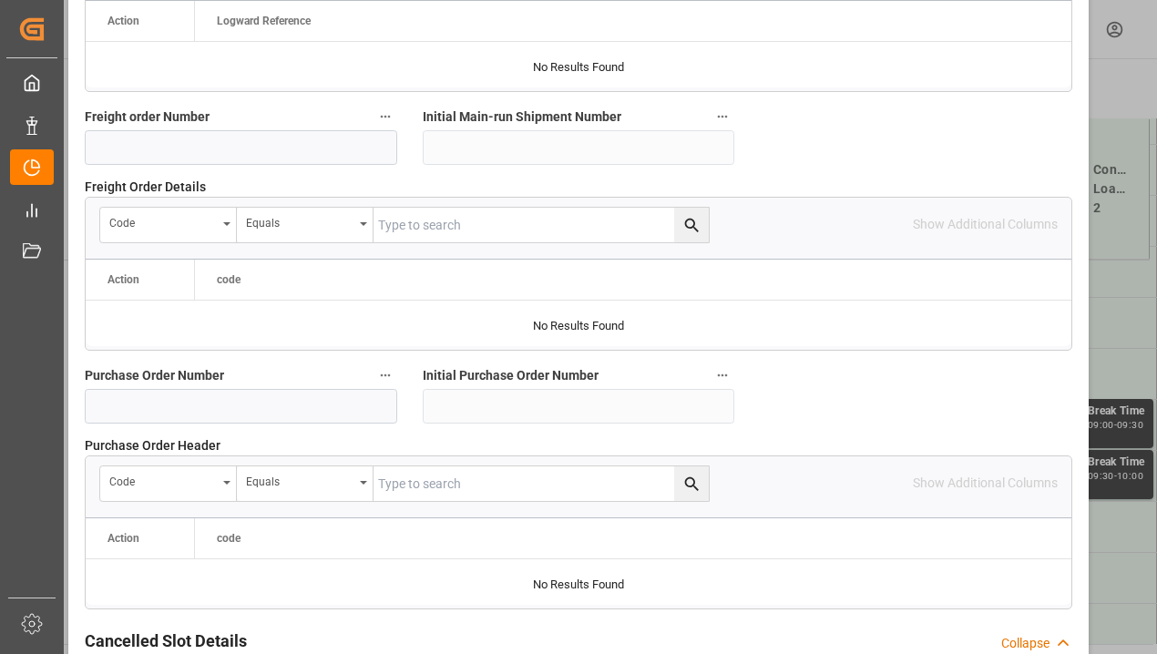
scroll to position [1874, 0]
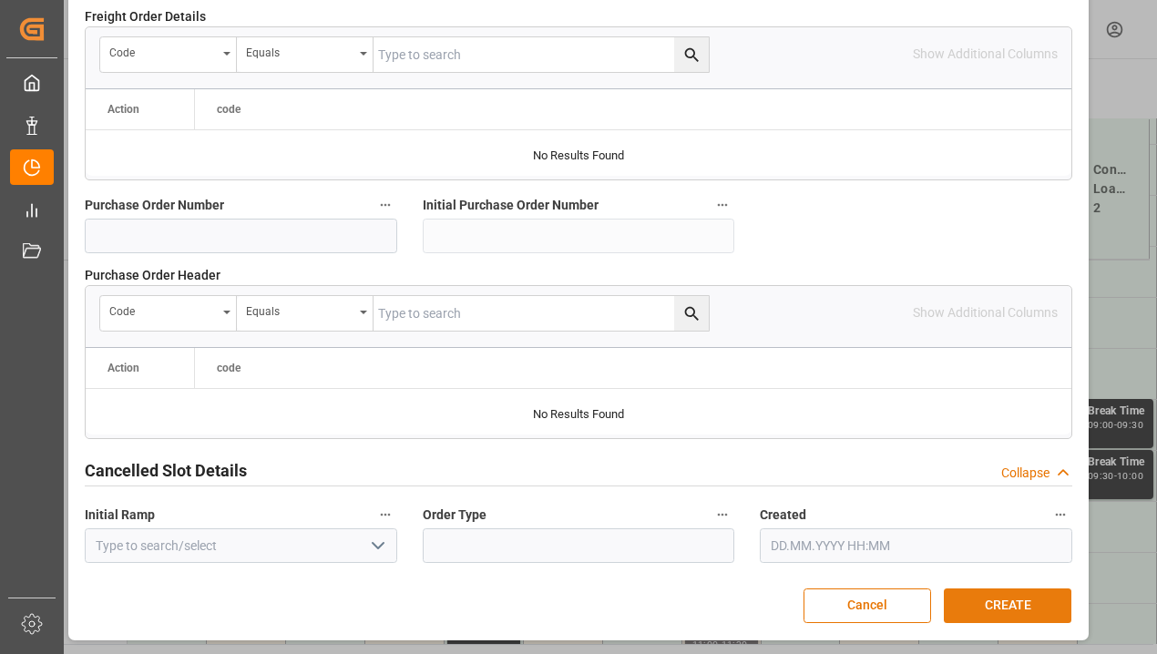
type input "4500001345"
click at [1022, 603] on button "CREATE" at bounding box center [1008, 606] width 128 height 35
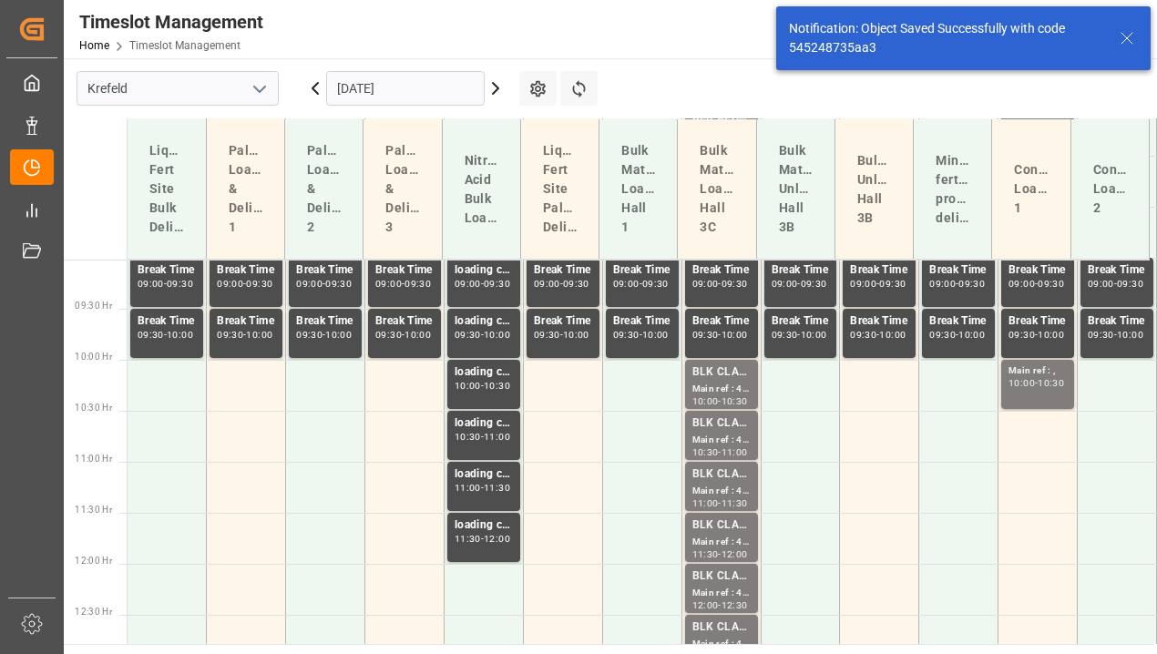
scroll to position [983, 0]
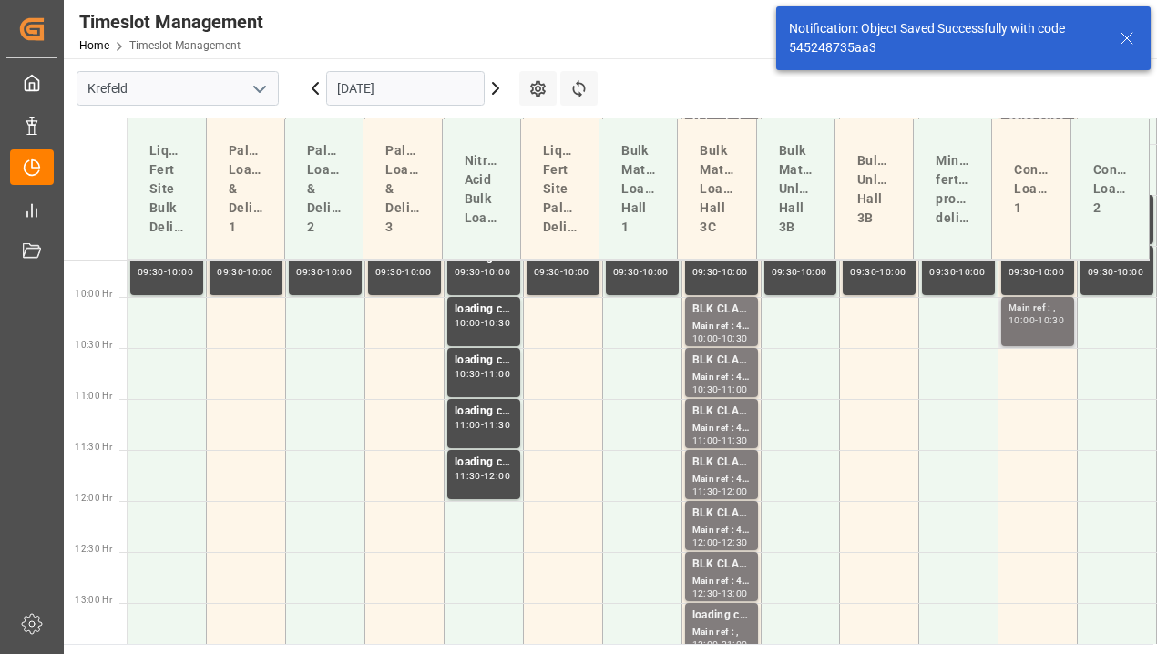
click at [1044, 334] on div "Main ref : , 10:00 - 10:30" at bounding box center [1037, 322] width 58 height 42
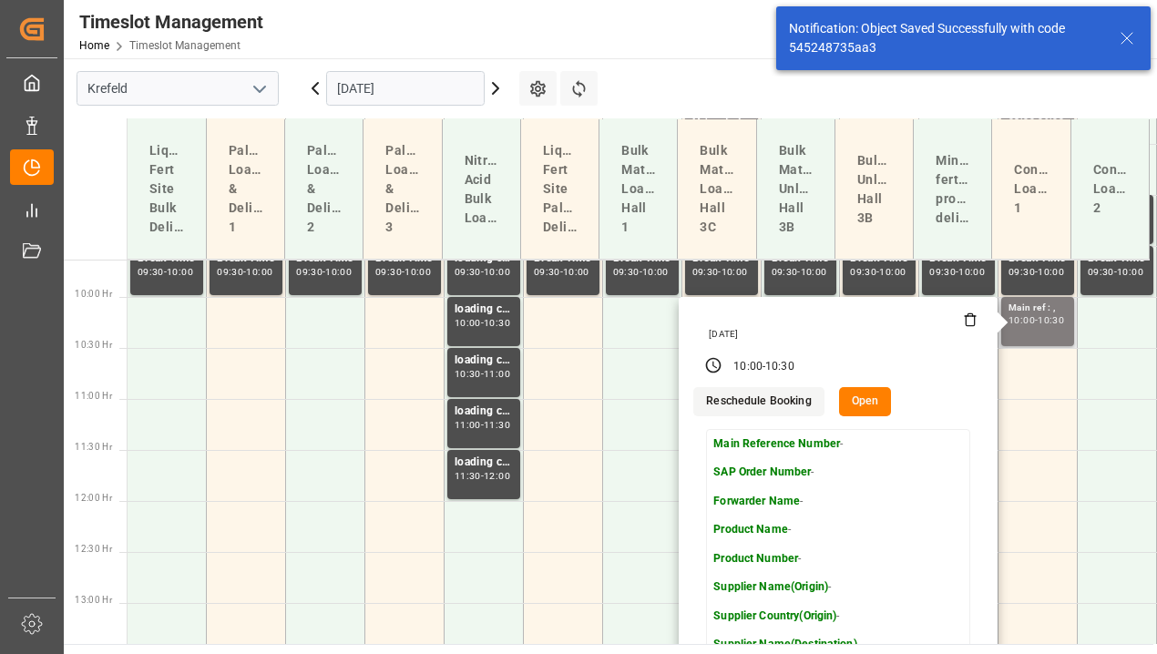
click at [854, 409] on button "Open" at bounding box center [865, 401] width 53 height 29
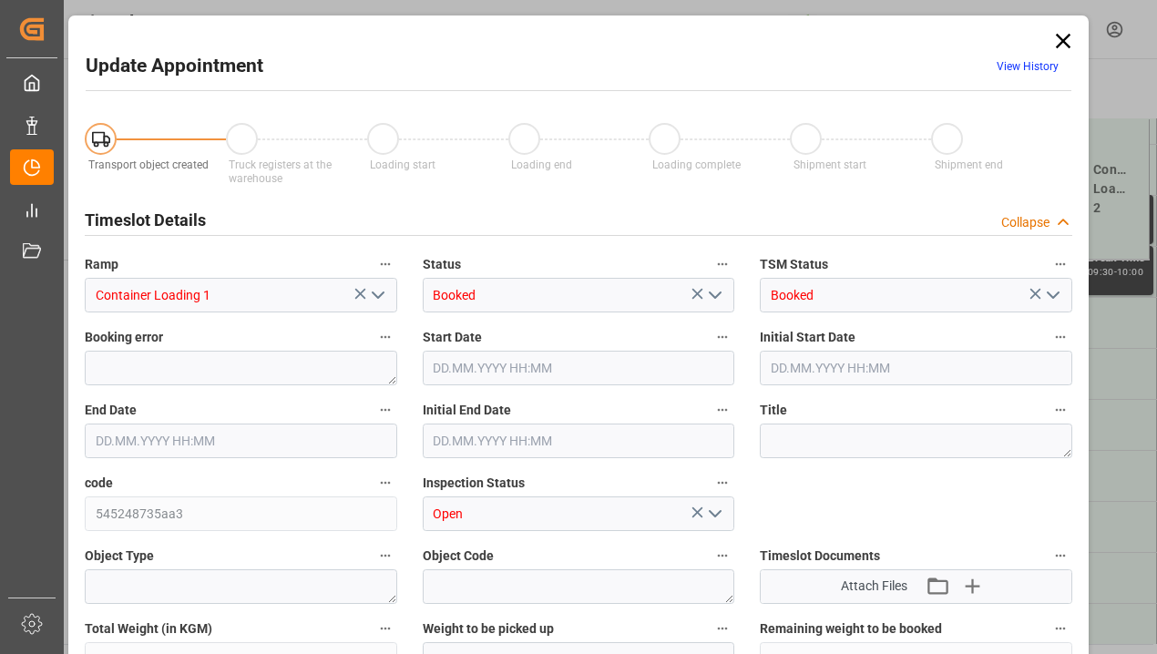
type input "[DATE] 10:00"
type input "[DATE] 10:30"
type input "[DATE] 06:53"
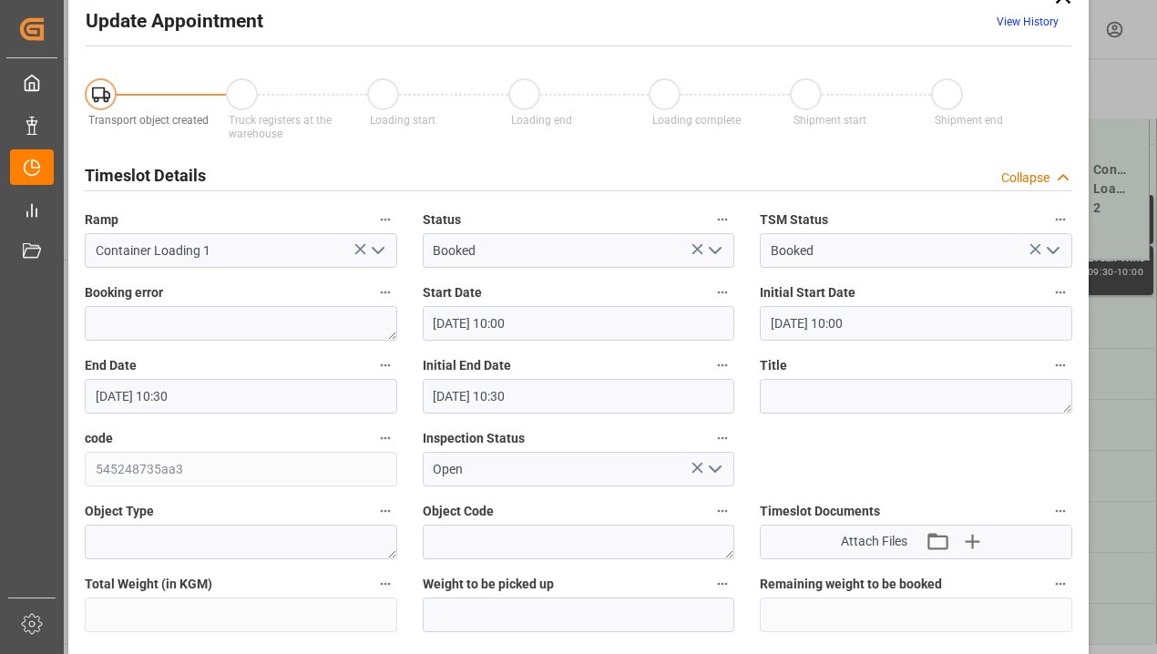
scroll to position [0, 0]
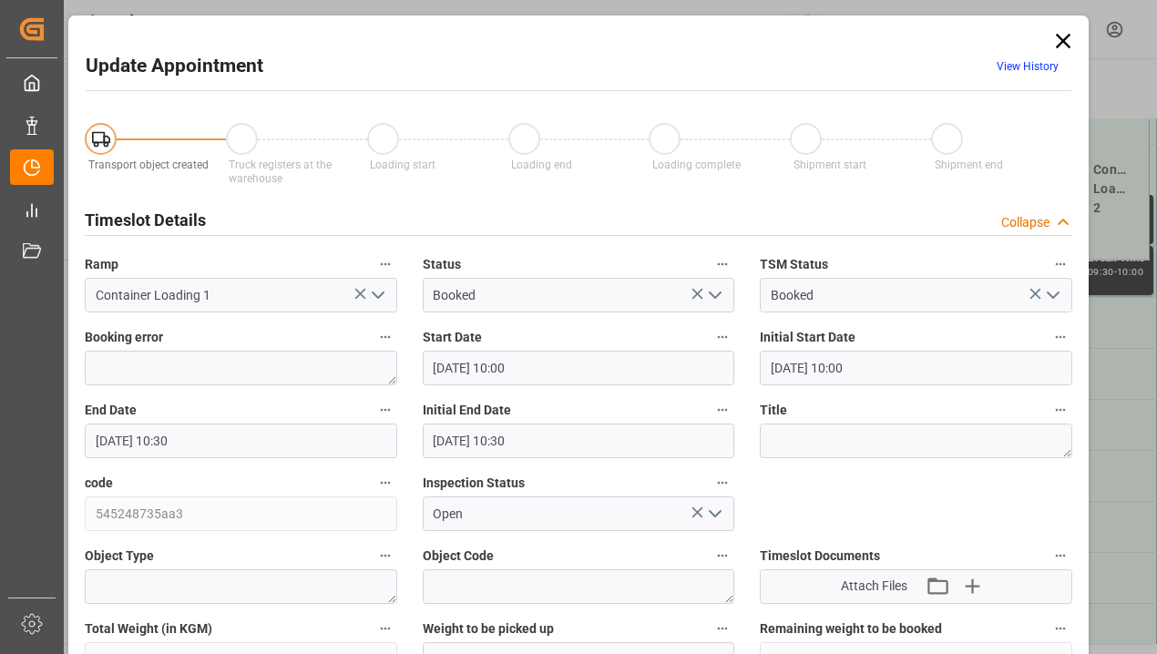
click at [215, 438] on input "[DATE] 10:30" at bounding box center [241, 441] width 312 height 35
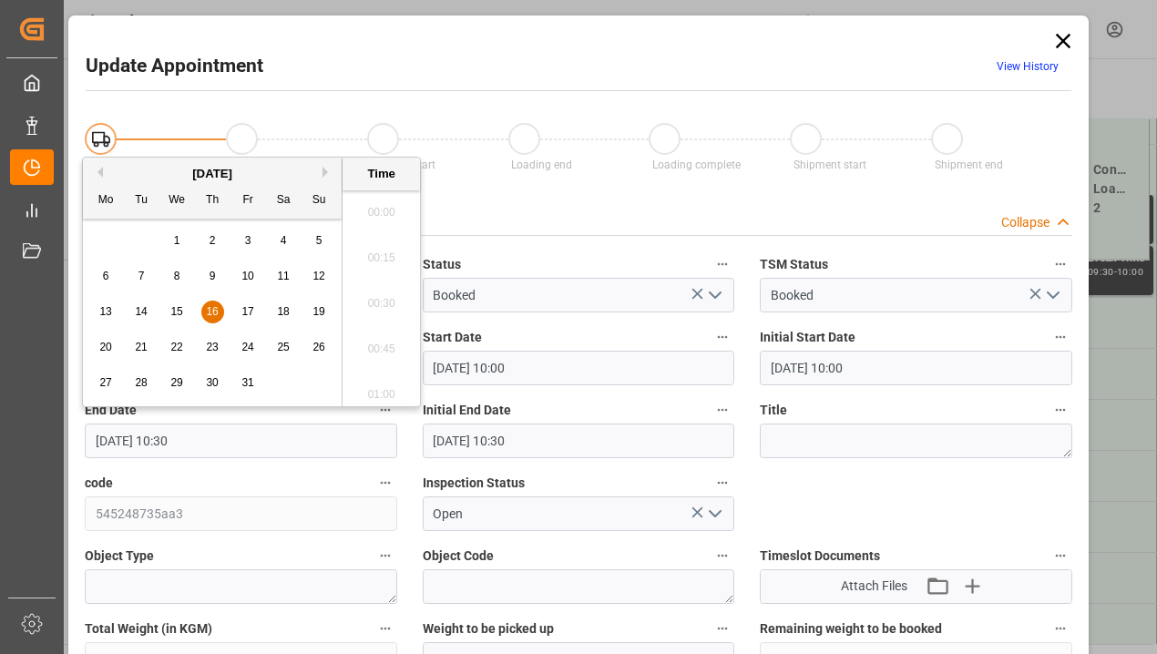
scroll to position [1828, 0]
click at [211, 315] on span "16" at bounding box center [212, 311] width 12 height 13
click at [353, 388] on li "11:00" at bounding box center [381, 389] width 77 height 46
type input "[DATE] 11:00"
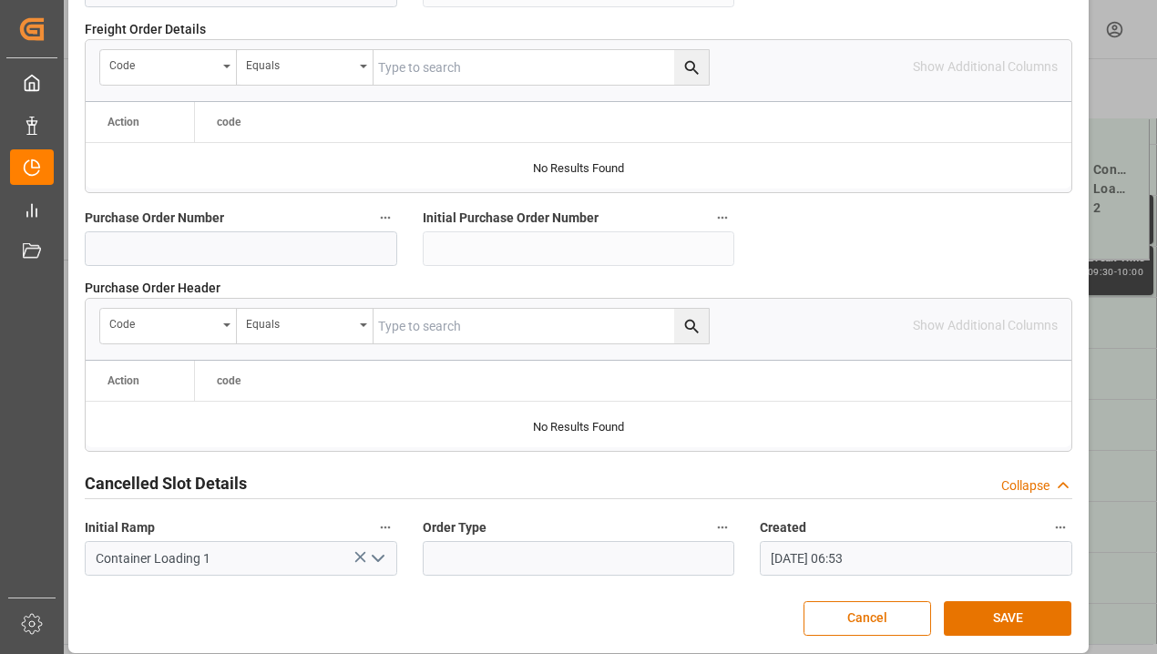
scroll to position [1874, 0]
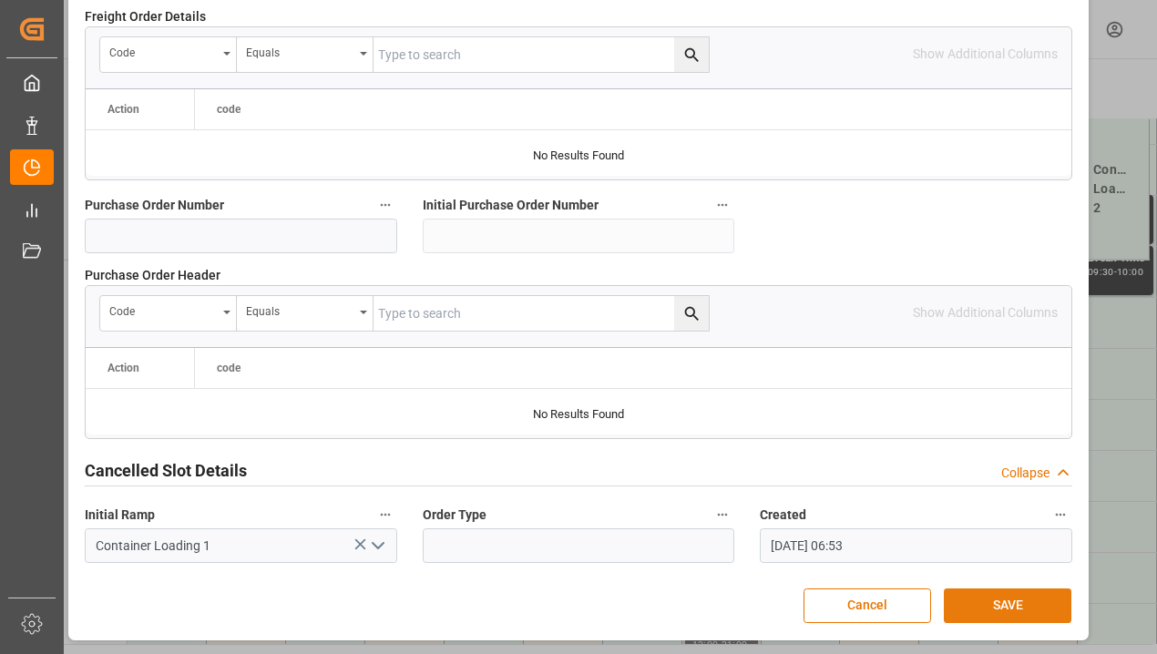
click at [987, 597] on button "SAVE" at bounding box center [1008, 606] width 128 height 35
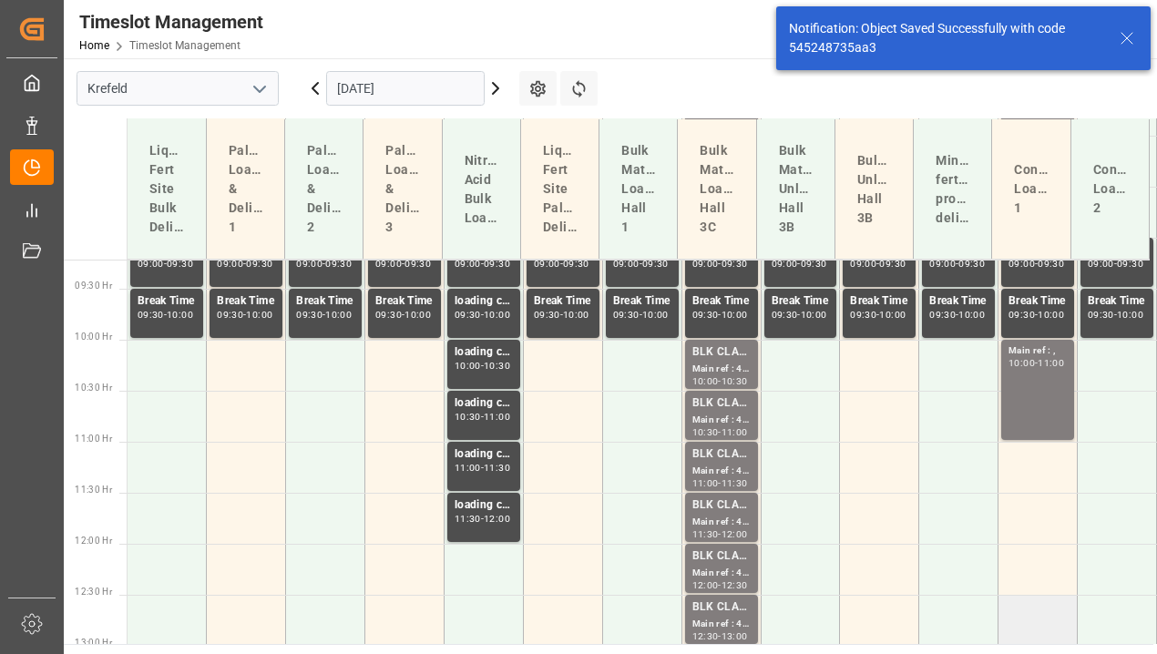
scroll to position [983, 0]
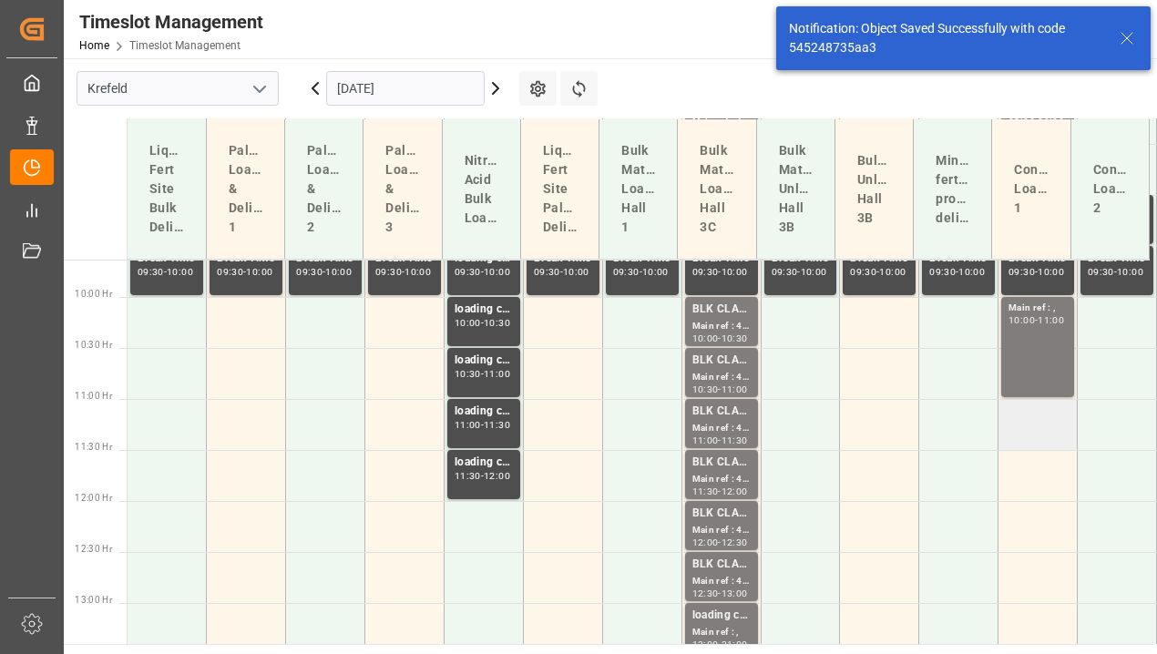
click at [1030, 430] on td at bounding box center [1037, 424] width 79 height 51
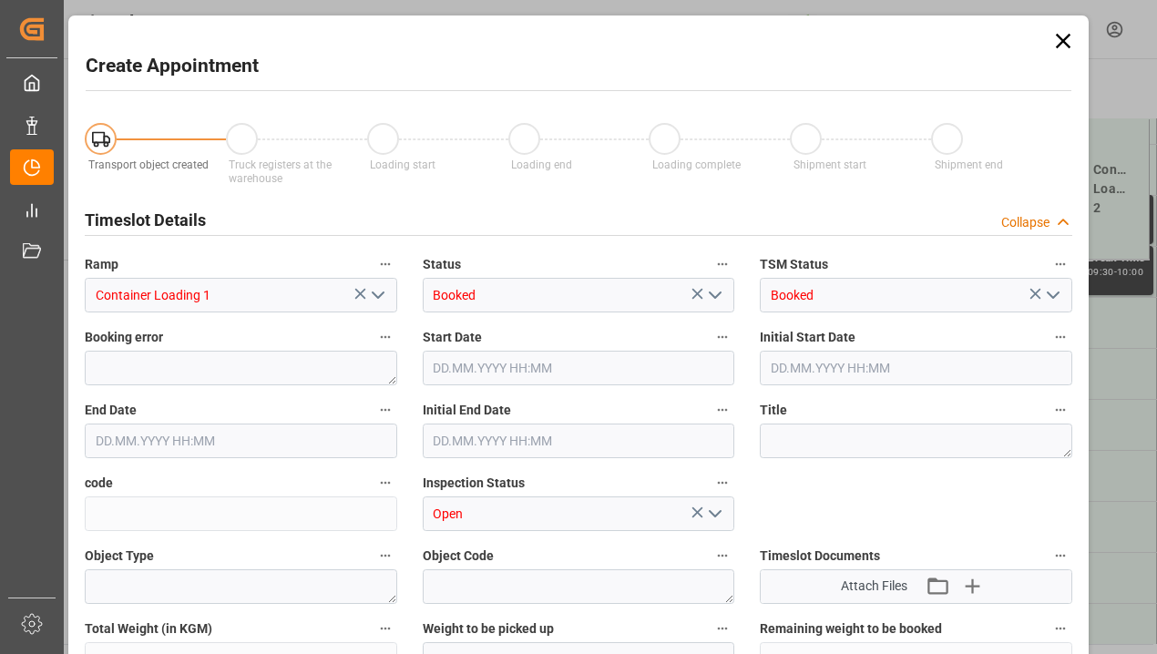
type input "[DATE] 11:00"
type input "[DATE] 11:30"
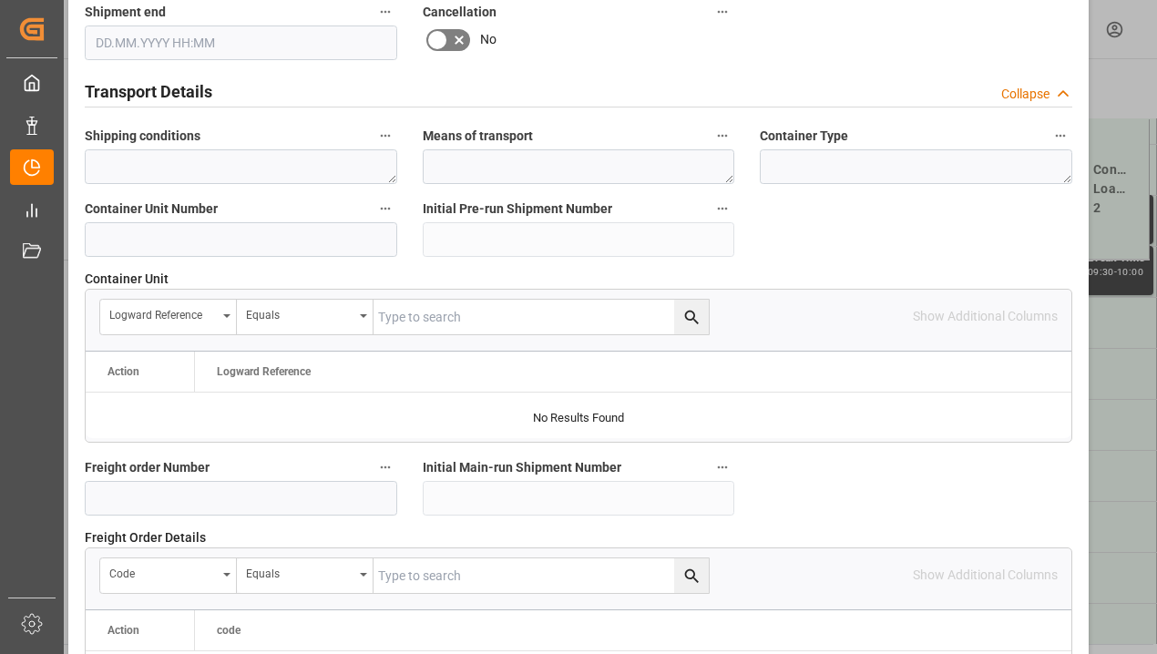
scroll to position [1351, 0]
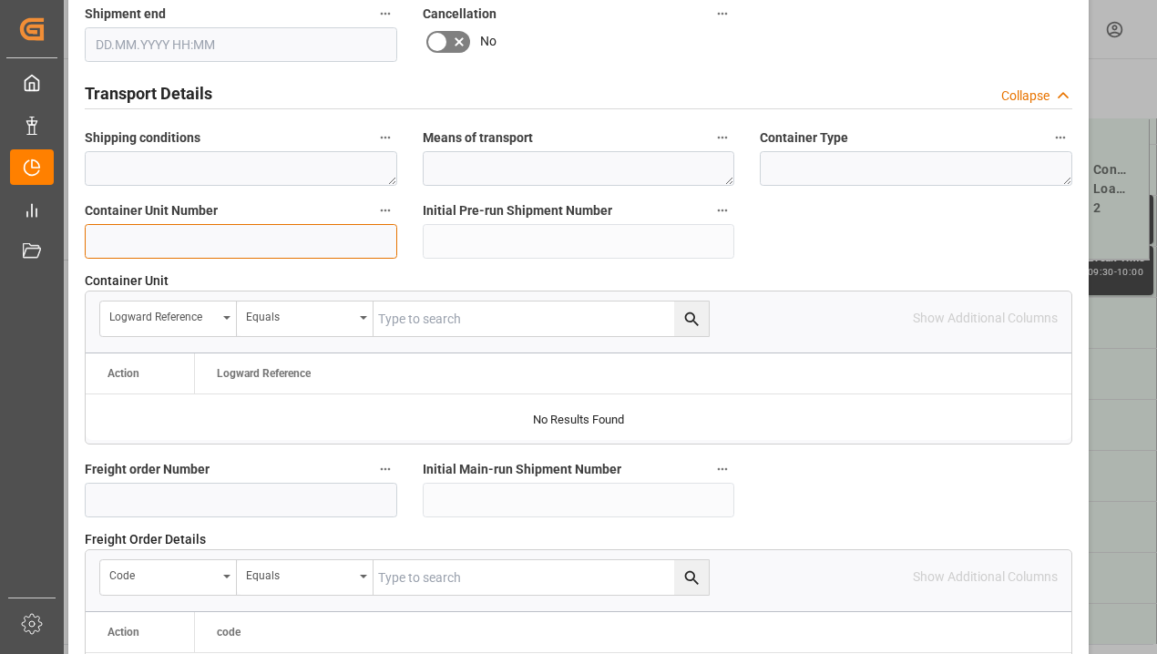
click at [243, 245] on input at bounding box center [241, 241] width 312 height 35
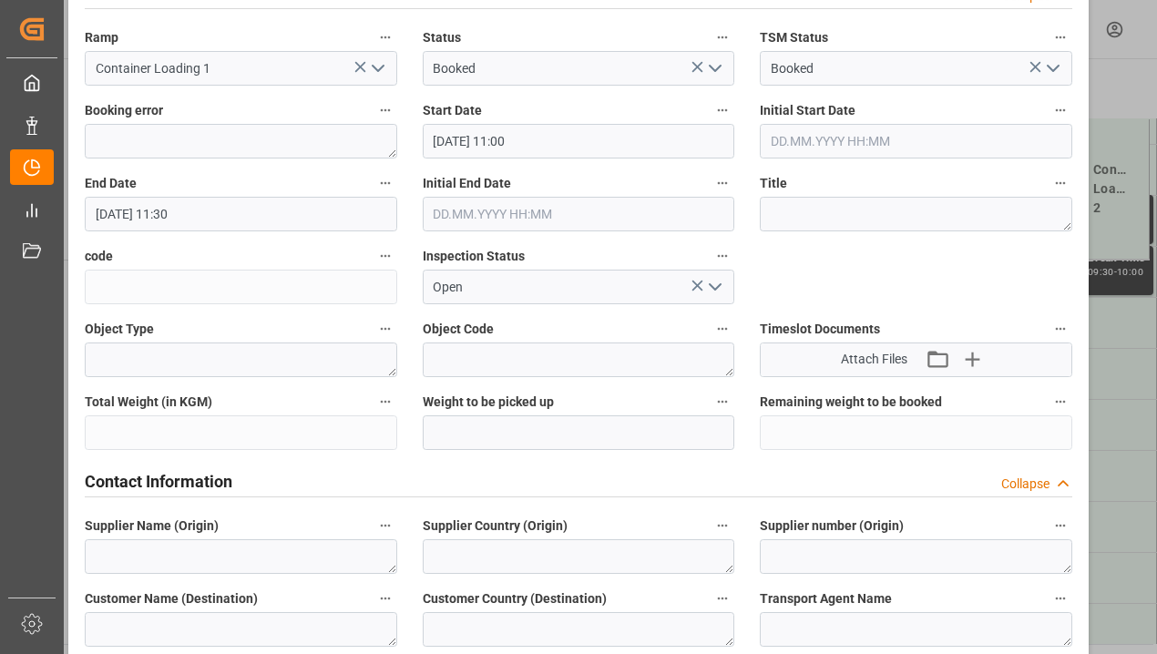
scroll to position [0, 0]
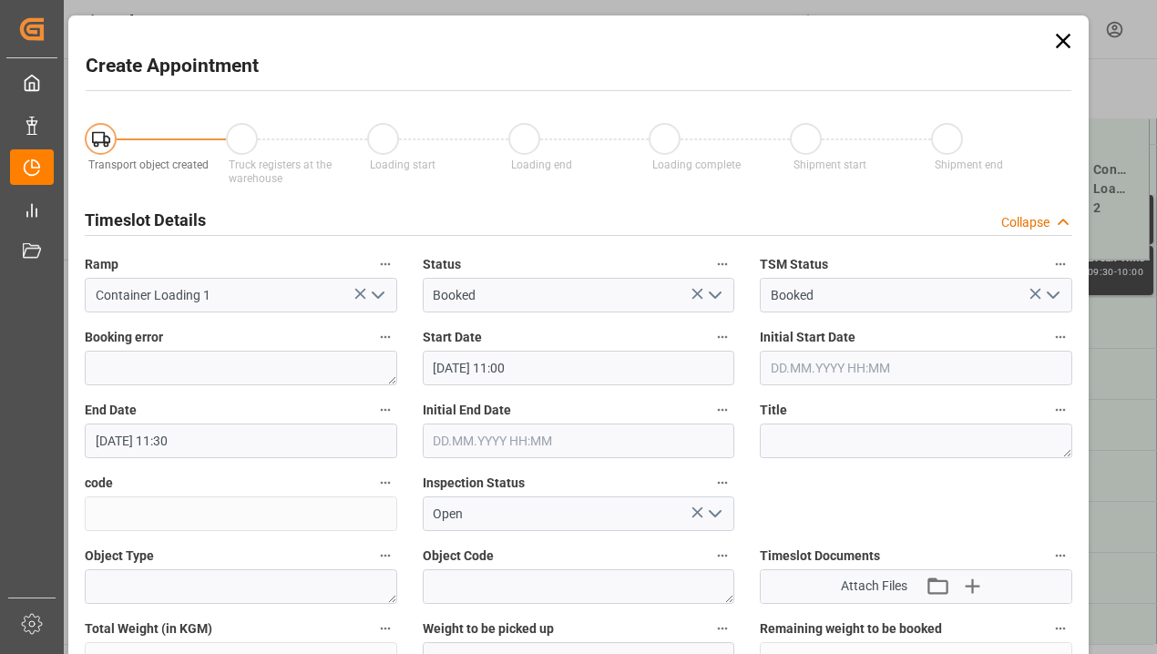
type input "4500001346"
click at [215, 430] on input "[DATE] 11:30" at bounding box center [241, 441] width 312 height 35
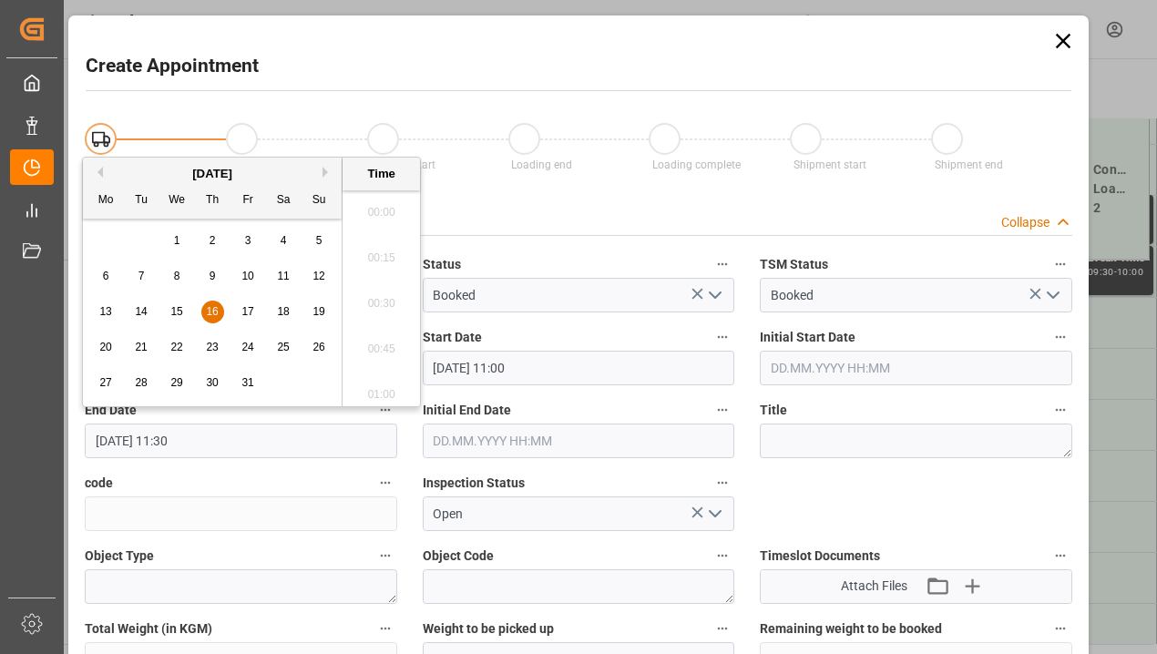
scroll to position [2011, 0]
click at [216, 320] on div "16" at bounding box center [212, 313] width 23 height 22
click at [386, 381] on li "12:00" at bounding box center [381, 389] width 77 height 46
type input "[DATE] 12:00"
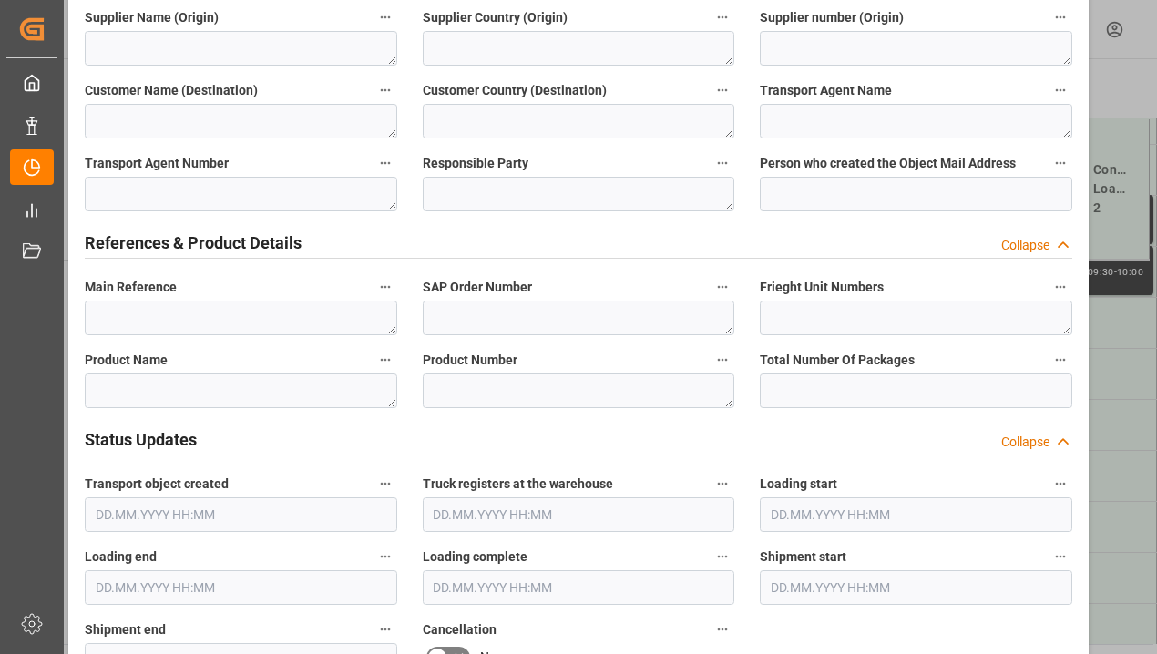
scroll to position [1874, 0]
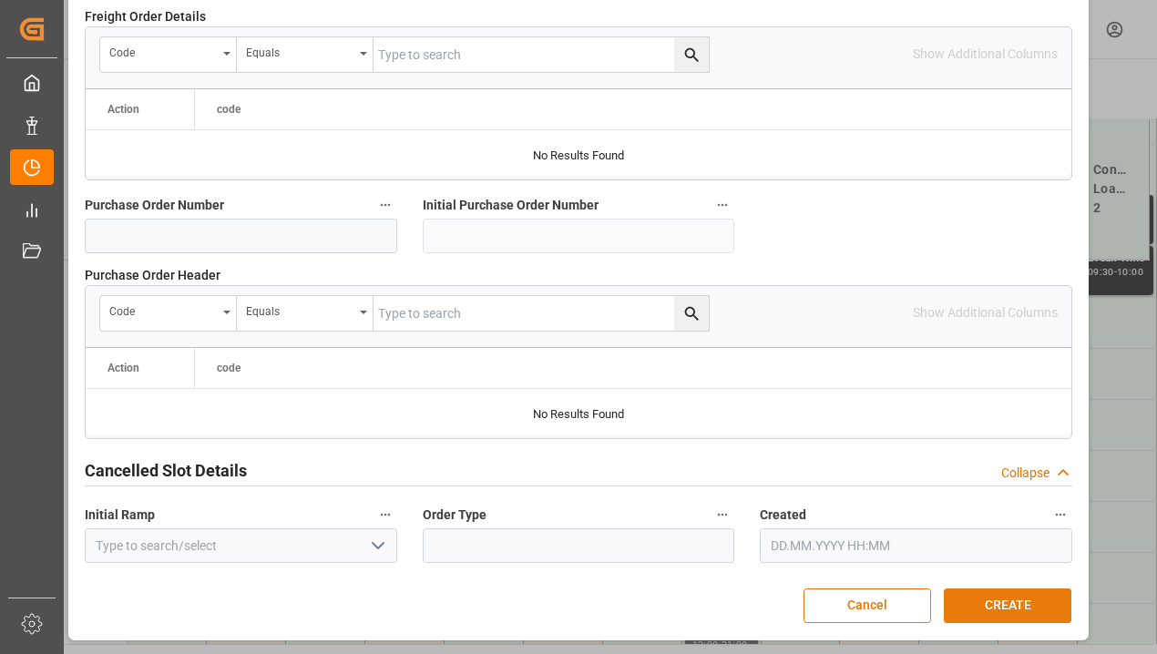
click at [1018, 605] on button "CREATE" at bounding box center [1008, 606] width 128 height 35
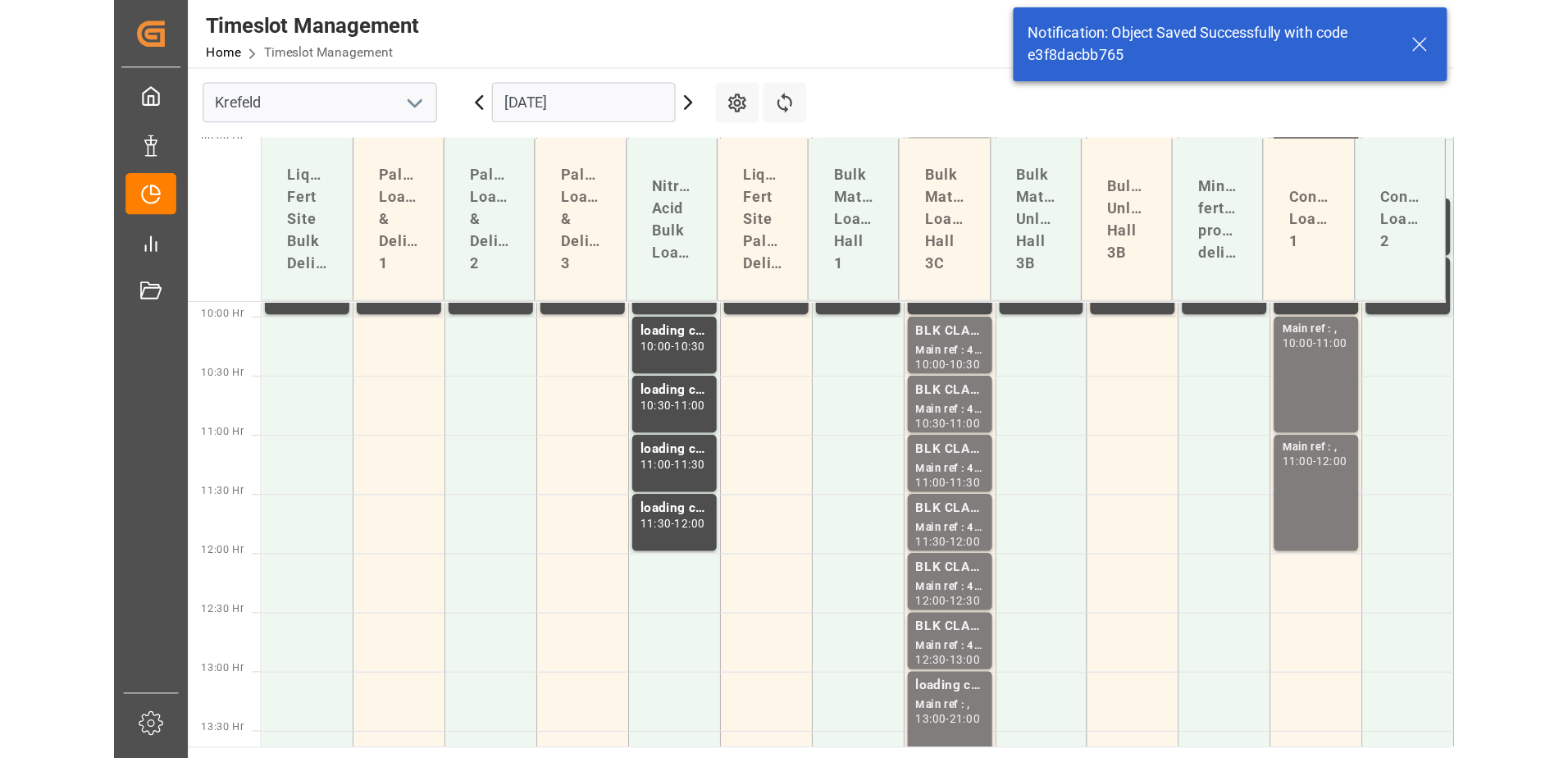
scroll to position [977, 0]
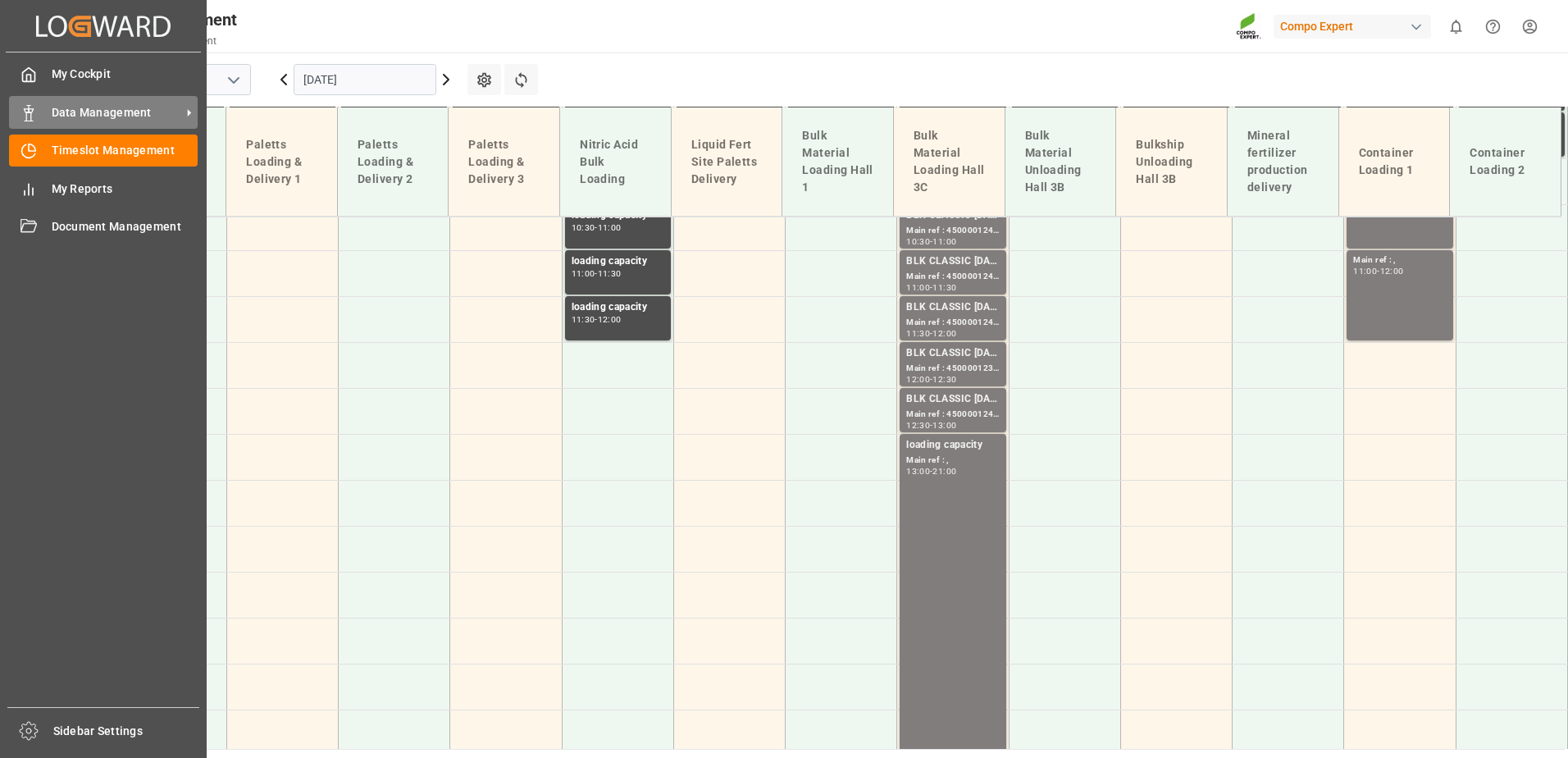
click at [16, 106] on div at bounding box center [23, 113] width 28 height 17
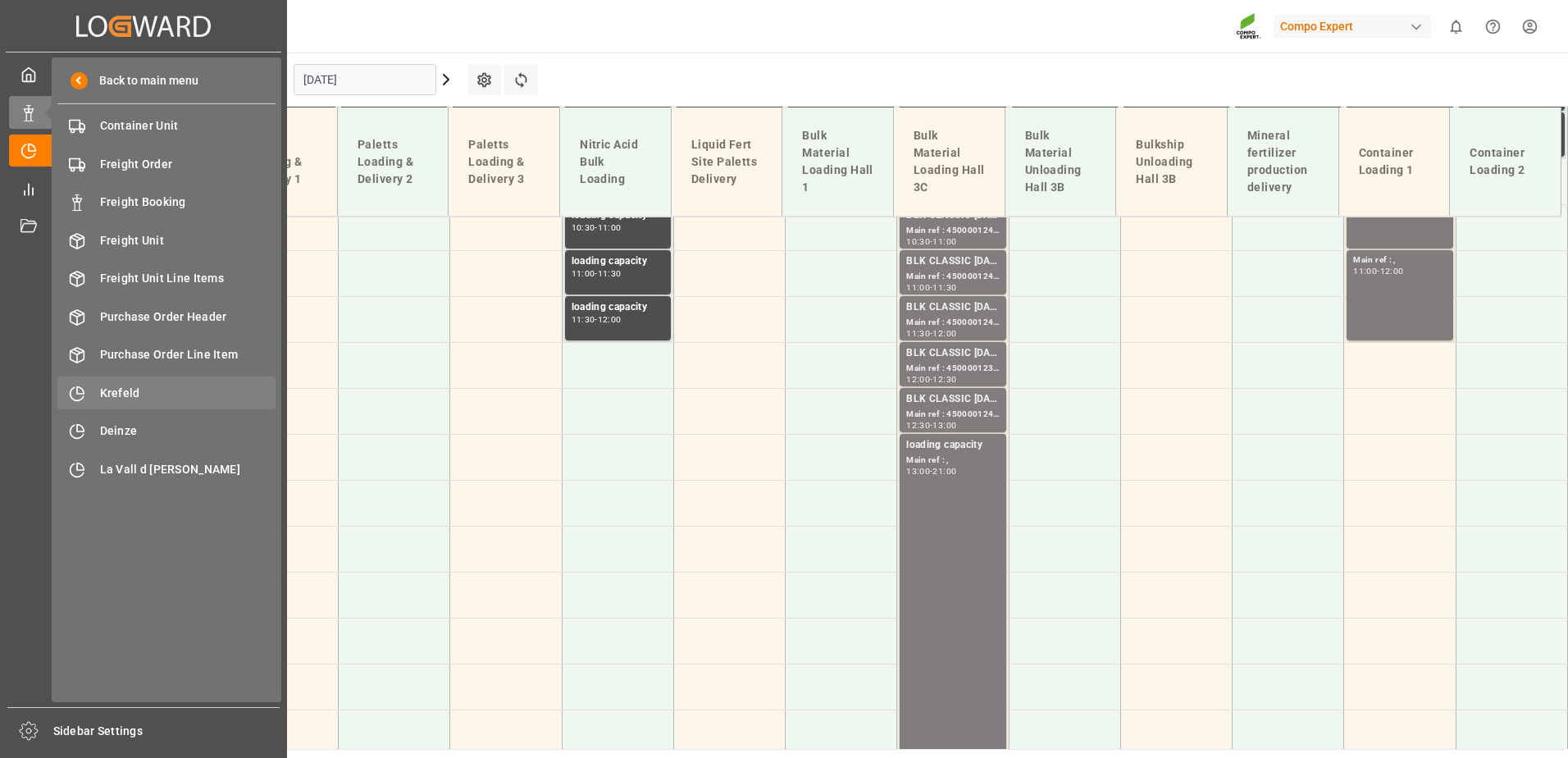
click at [97, 393] on div "Krefeld Krefeld" at bounding box center [167, 393] width 218 height 32
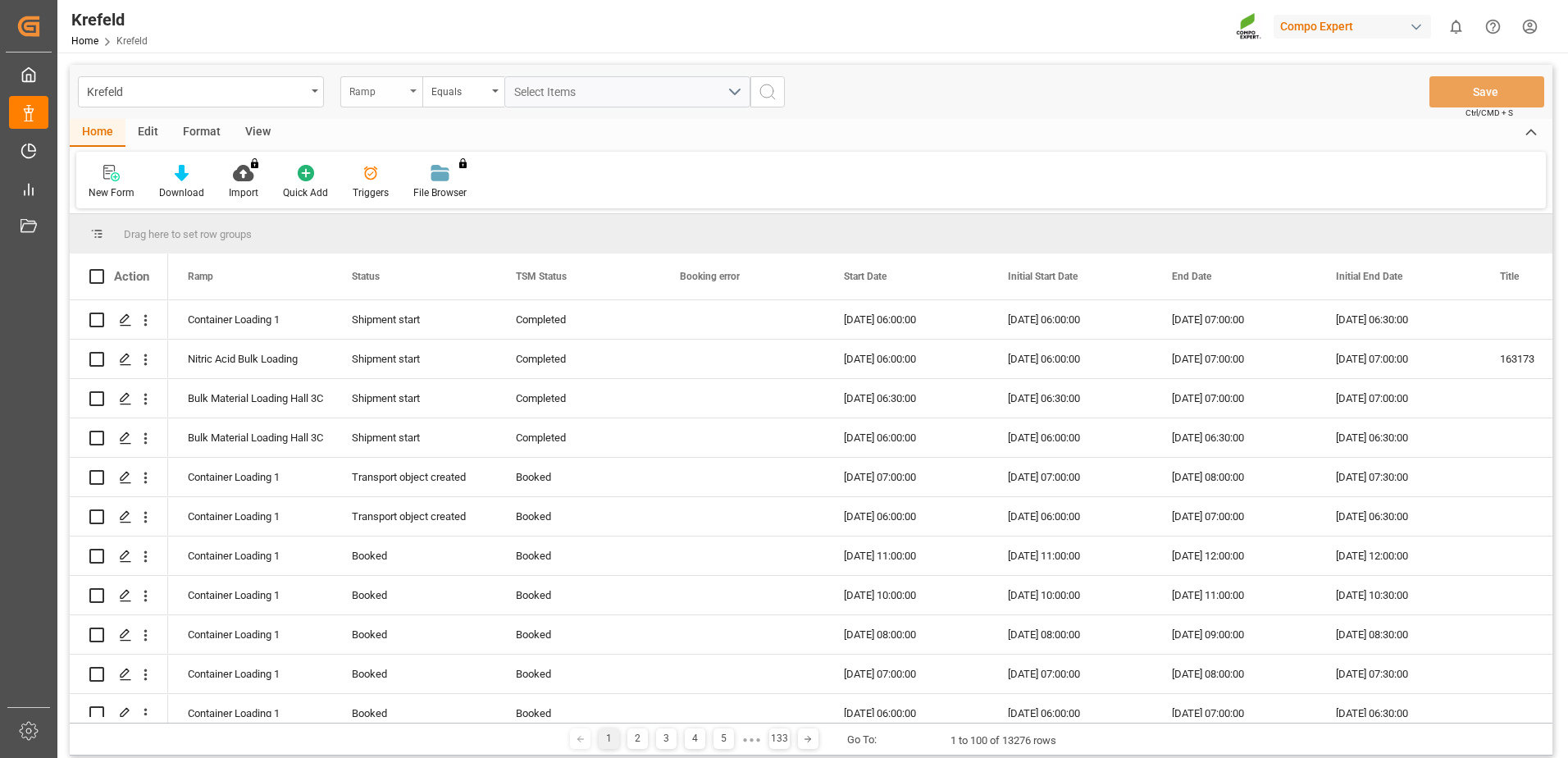
click at [364, 85] on div "Ramp" at bounding box center [377, 89] width 56 height 19
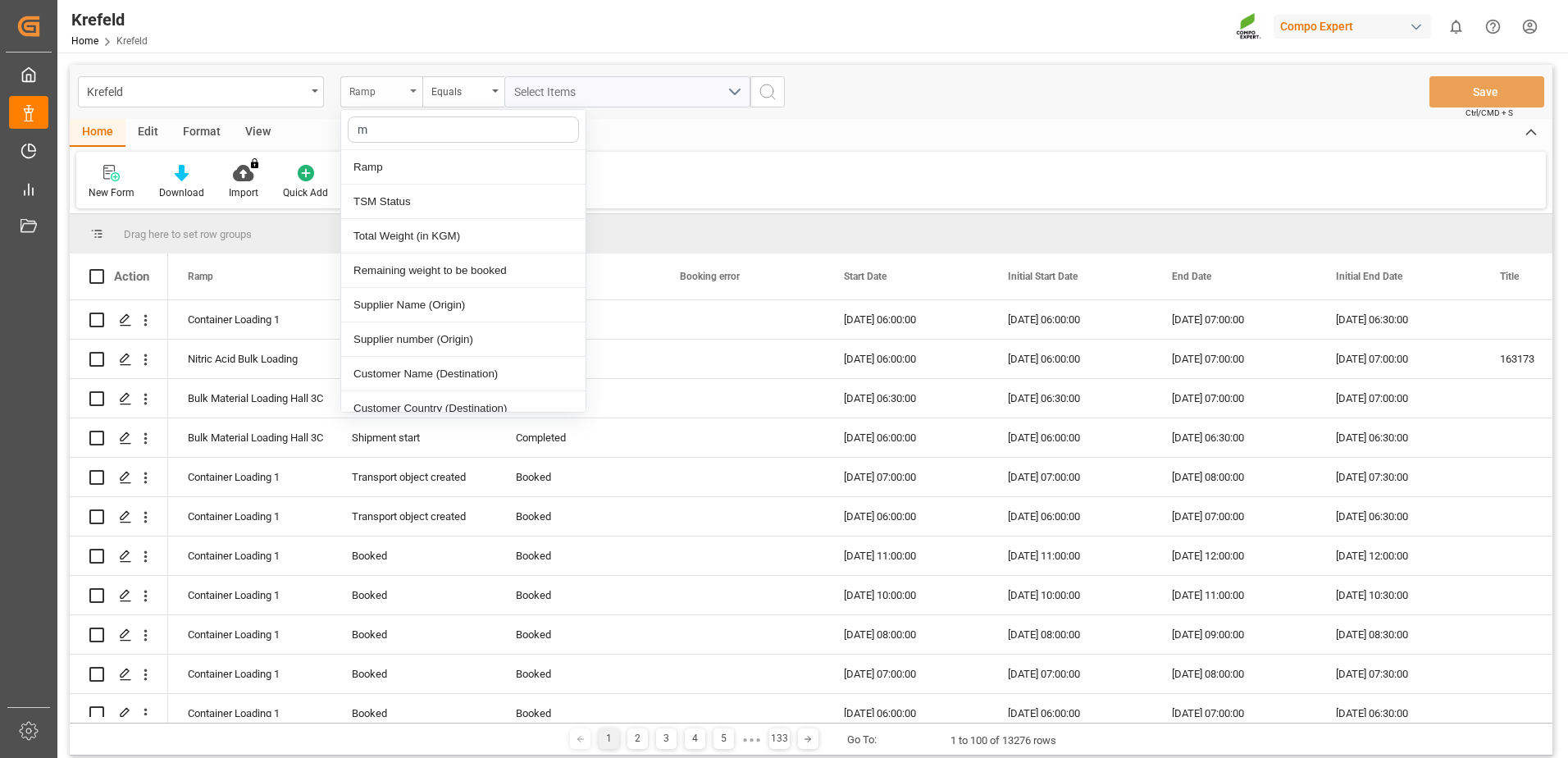
type input "ma"
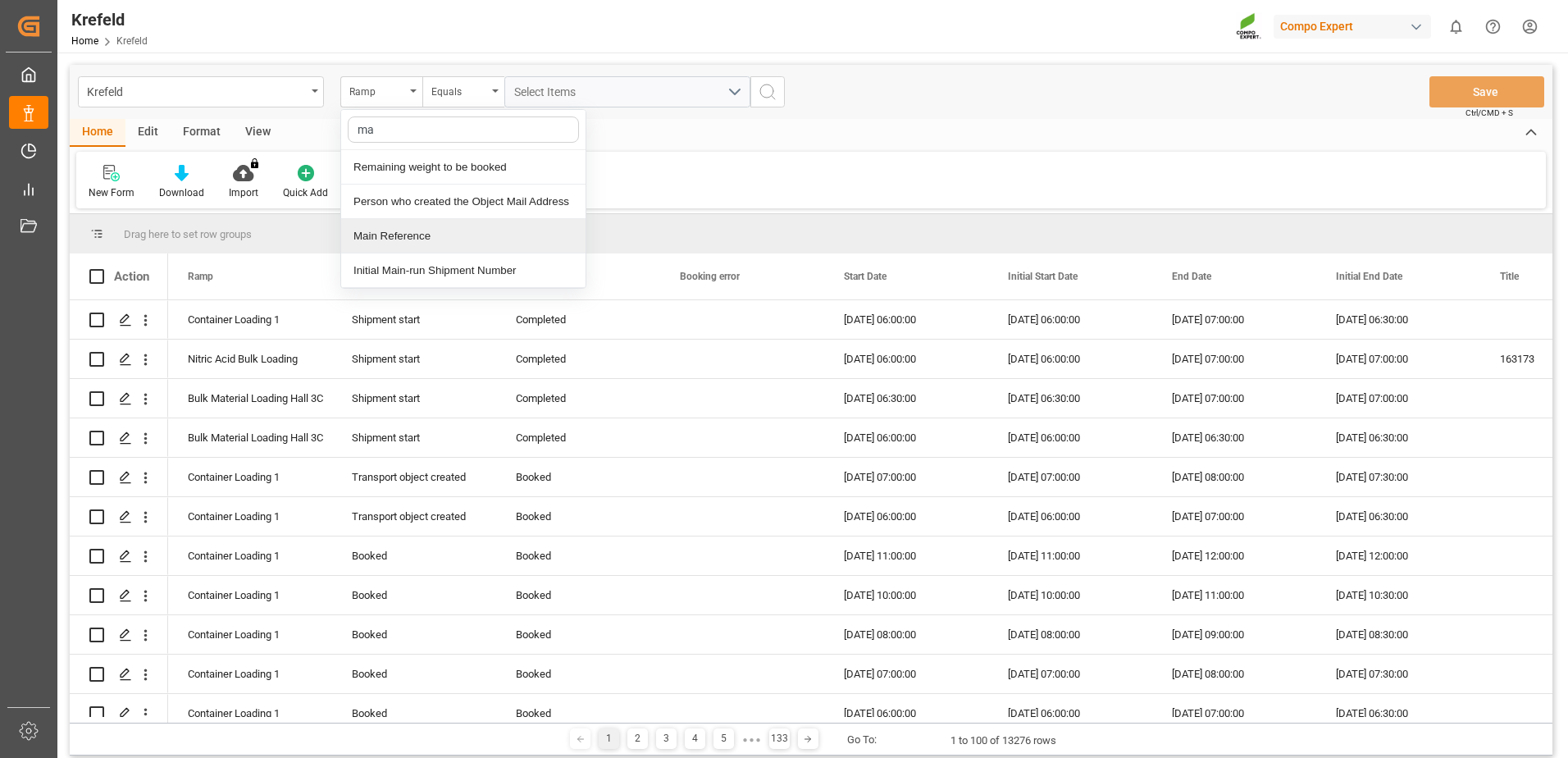
click at [437, 232] on div "Main Reference" at bounding box center [463, 236] width 244 height 34
click at [605, 100] on input "text" at bounding box center [626, 92] width 246 height 32
type input "6100002160"
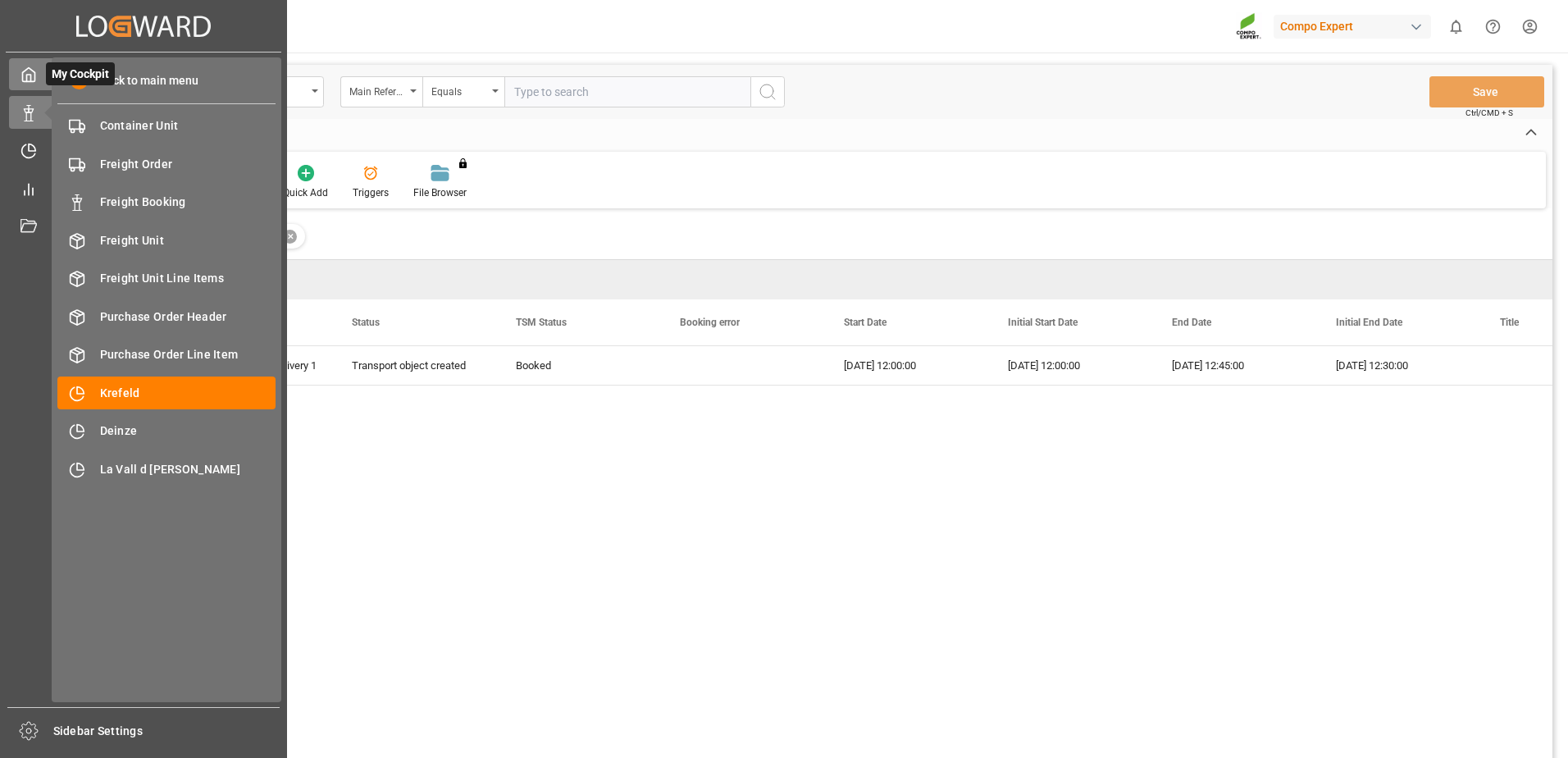
click at [12, 66] on div at bounding box center [23, 74] width 28 height 17
